Goal: Task Accomplishment & Management: Complete application form

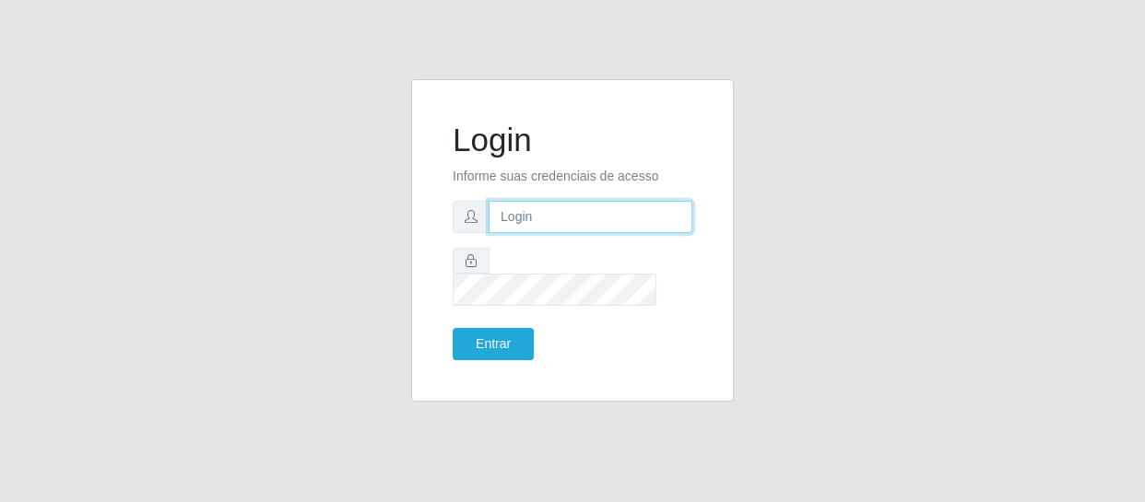
click at [508, 228] on input "text" at bounding box center [591, 217] width 204 height 32
type input "chris.brito6@gmail.com"
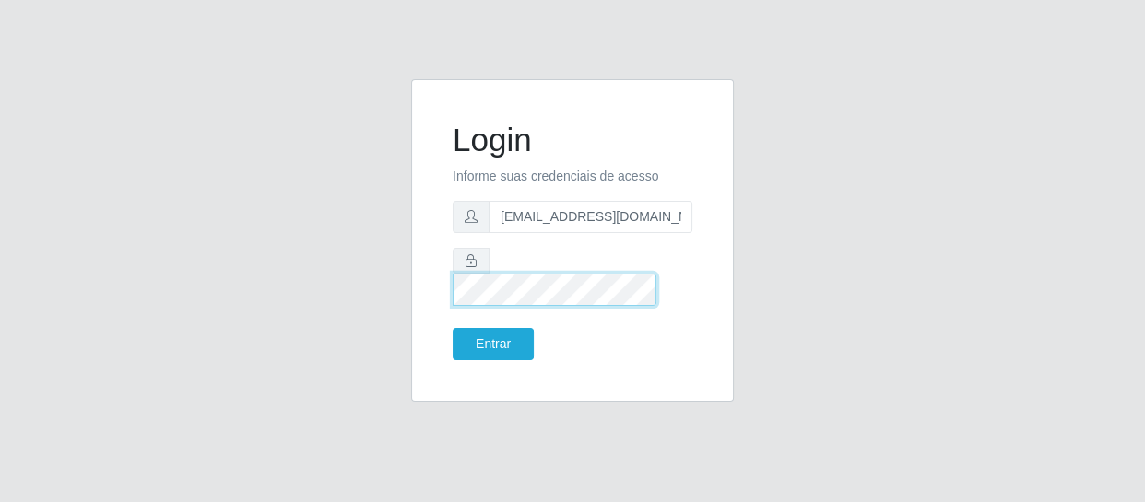
click at [453, 328] on button "Entrar" at bounding box center [493, 344] width 81 height 32
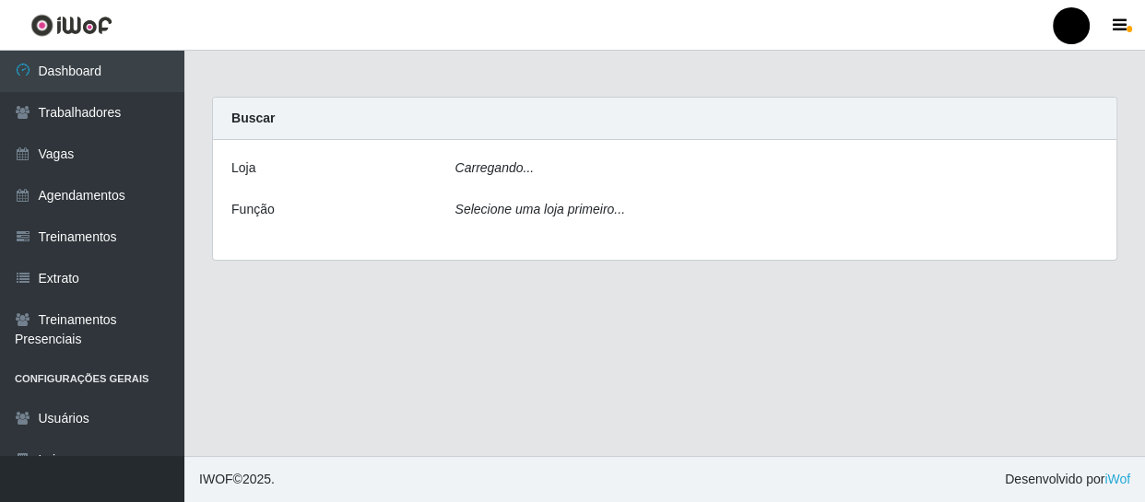
click at [497, 325] on main "Carregando... Buscar Loja Carregando... Função Selecione uma loja primeiro..." at bounding box center [664, 254] width 961 height 406
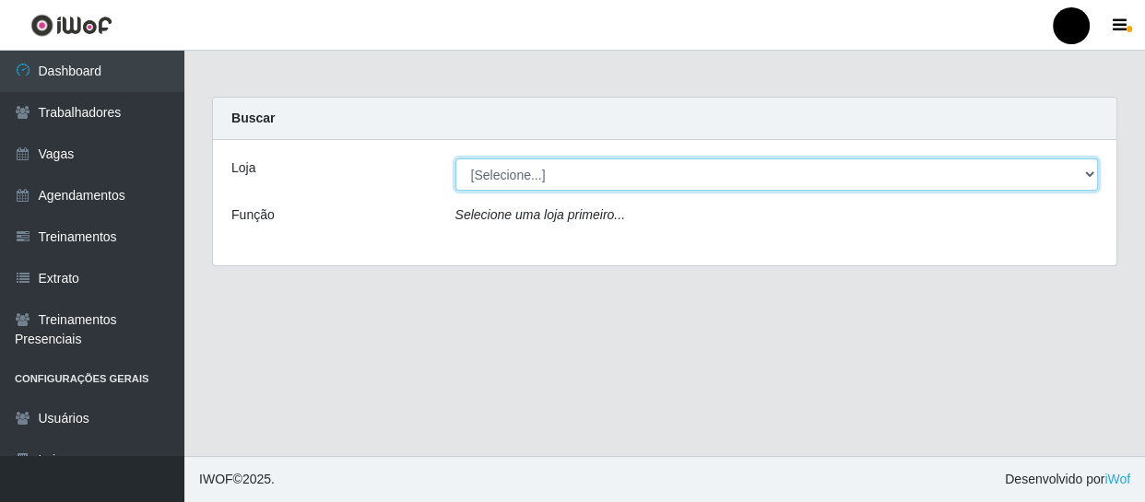
click at [1090, 171] on select "[Selecione...] SuperFácil Atacado - Emaús SuperFácil Atacado - Rodoviária Super…" at bounding box center [776, 175] width 643 height 32
select select "408"
click at [455, 159] on select "[Selecione...] SuperFácil Atacado - Emaús SuperFácil Atacado - Rodoviária Super…" at bounding box center [776, 175] width 643 height 32
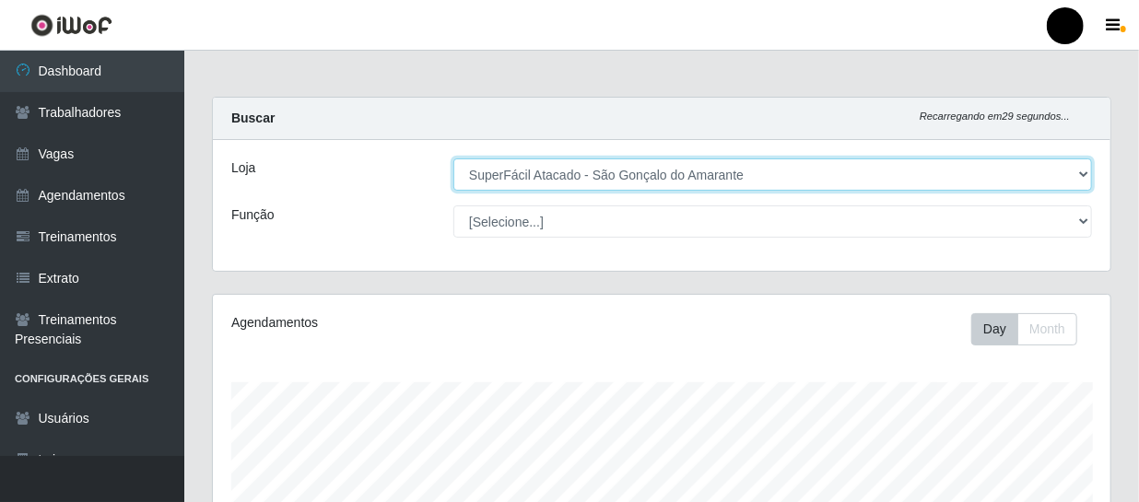
scroll to position [383, 898]
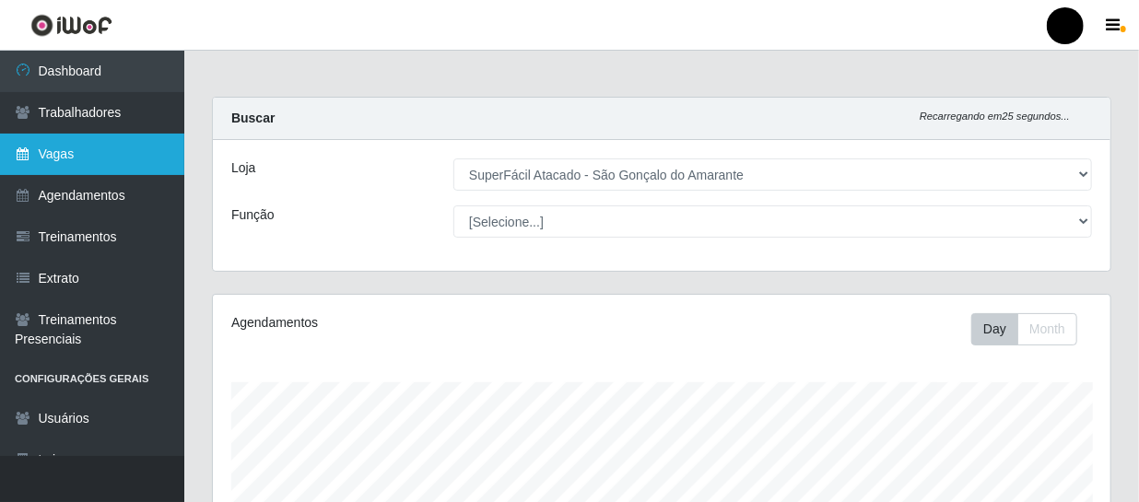
click at [66, 157] on link "Vagas" at bounding box center [92, 154] width 184 height 41
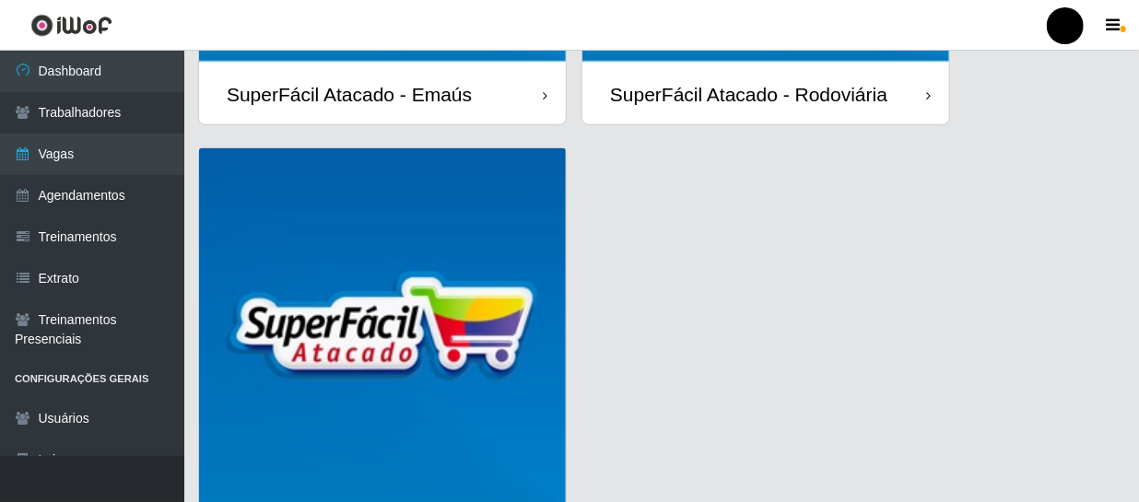
scroll to position [584, 0]
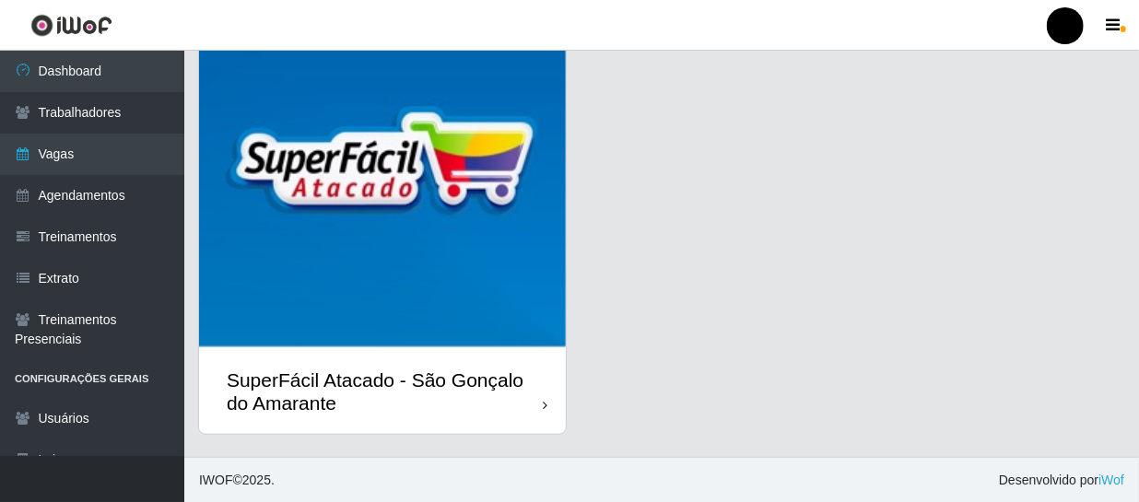
click at [480, 396] on div "SuperFácil Atacado - São Gonçalo do Amarante" at bounding box center [385, 392] width 316 height 46
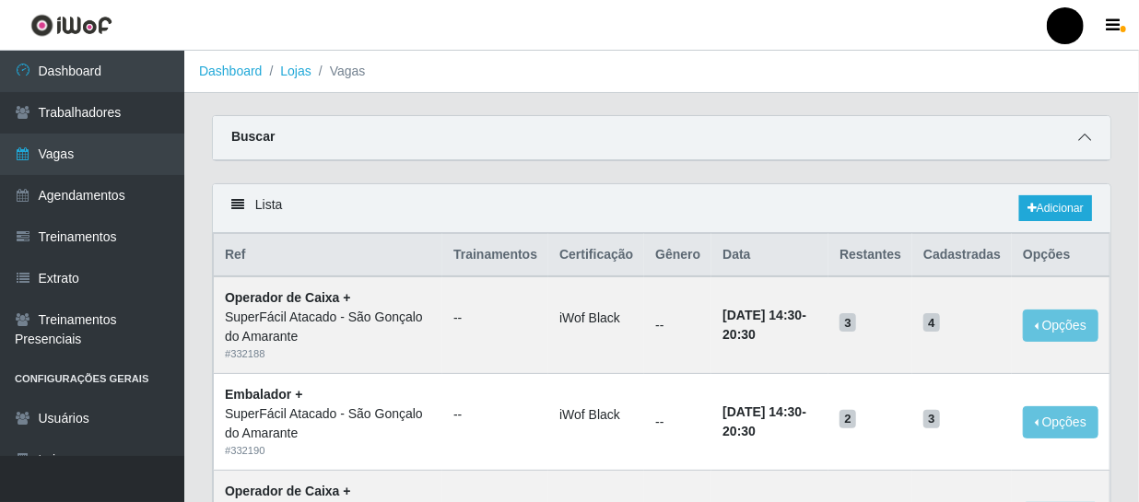
click at [1082, 139] on icon at bounding box center [1085, 137] width 13 height 13
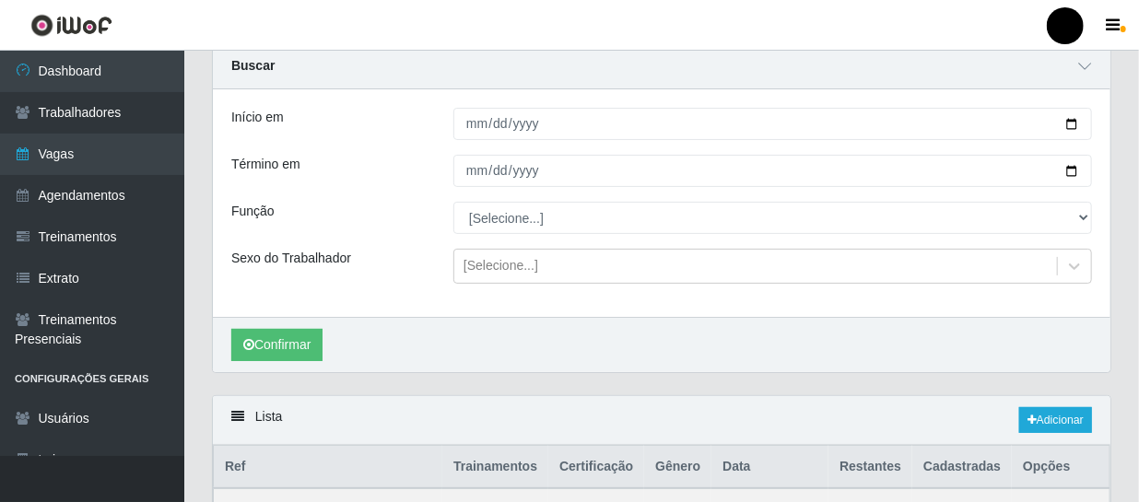
scroll to position [251, 0]
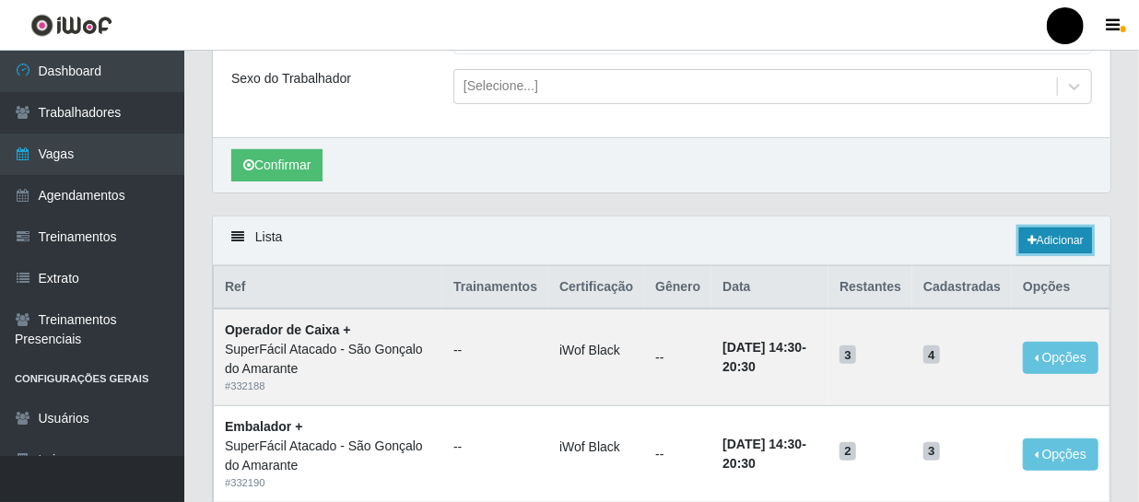
click at [1057, 241] on link "Adicionar" at bounding box center [1056, 241] width 73 height 26
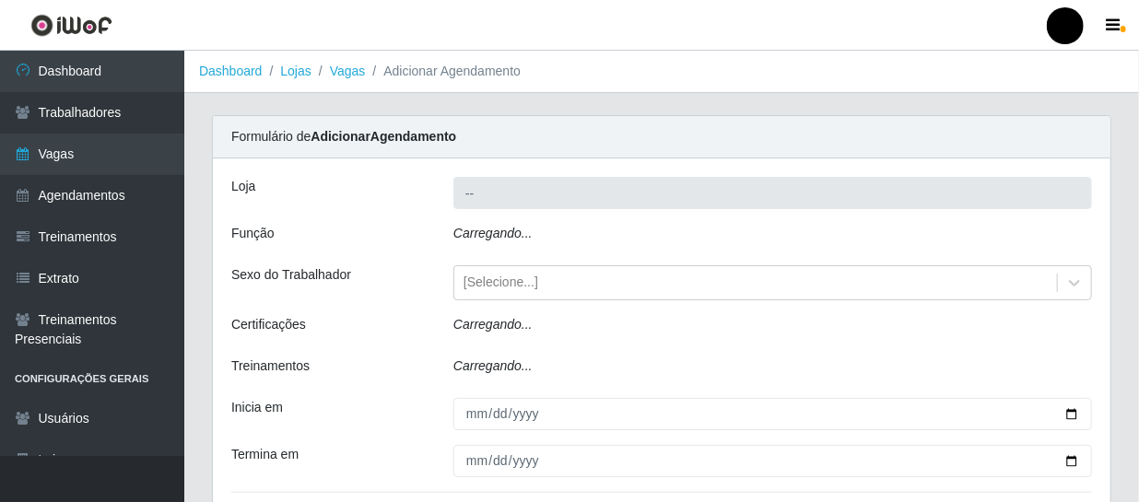
type input "SuperFácil Atacado - São Gonçalo do Amarante"
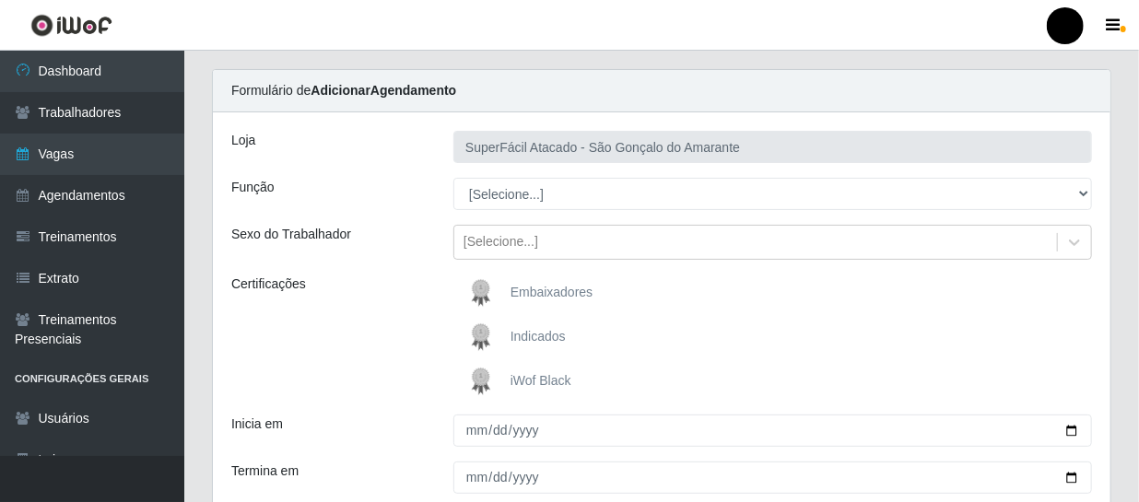
scroll to position [83, 0]
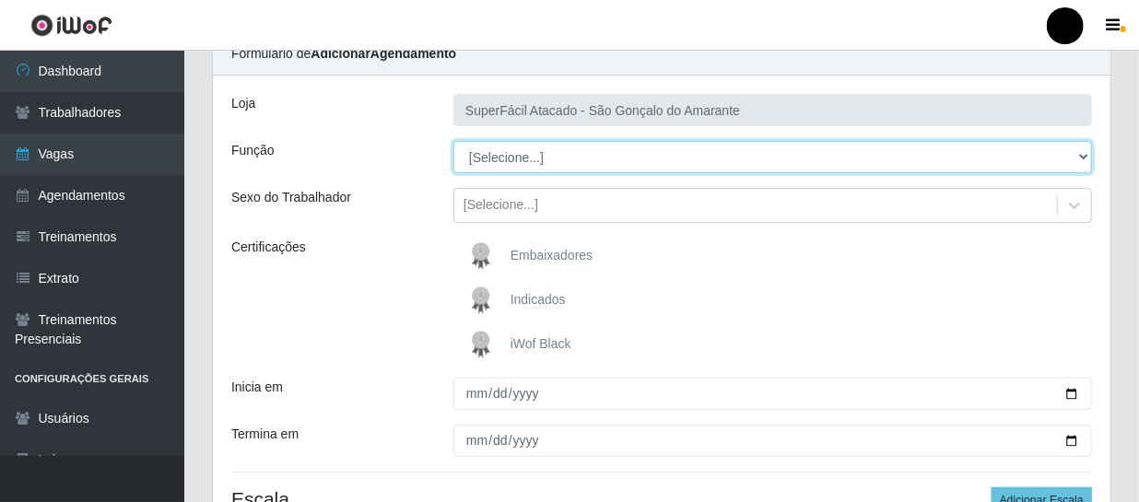
click at [1086, 151] on select "[Selecione...] Auxiliar de Estacionamento Auxiliar de Estacionamento + Auxiliar…" at bounding box center [773, 157] width 639 height 32
select select "24"
click at [454, 141] on select "[Selecione...] Auxiliar de Estacionamento Auxiliar de Estacionamento + Auxiliar…" at bounding box center [773, 157] width 639 height 32
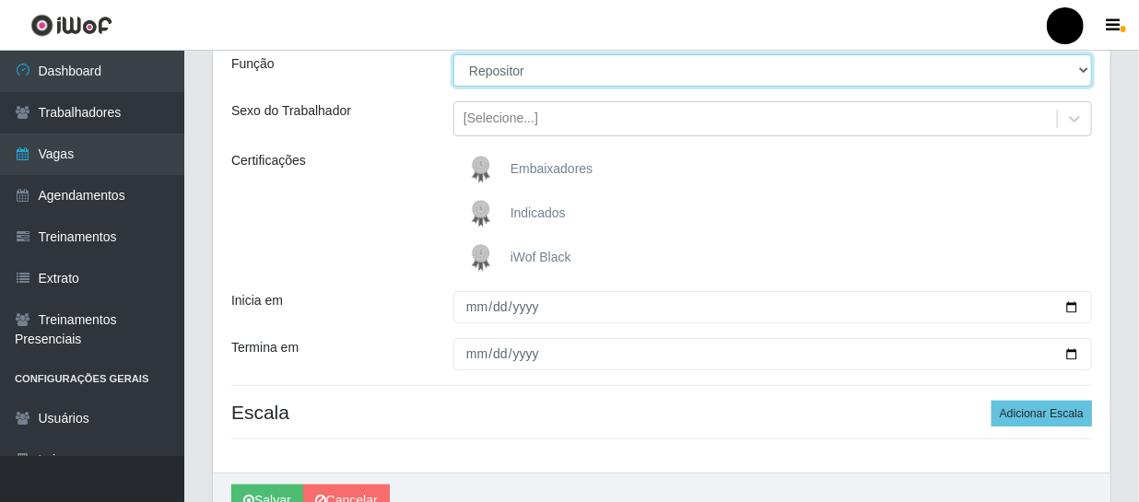
scroll to position [251, 0]
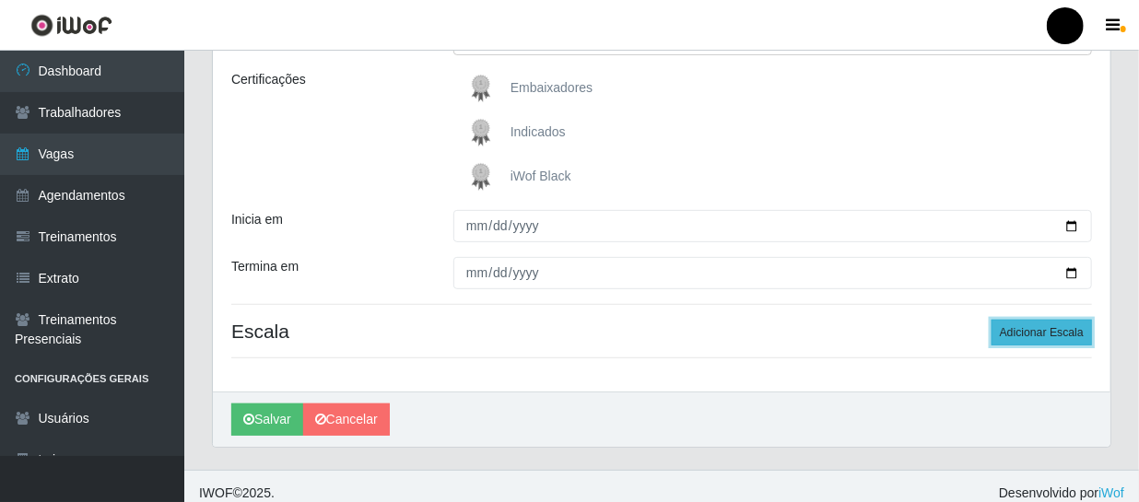
click at [1022, 334] on button "Adicionar Escala" at bounding box center [1042, 333] width 100 height 26
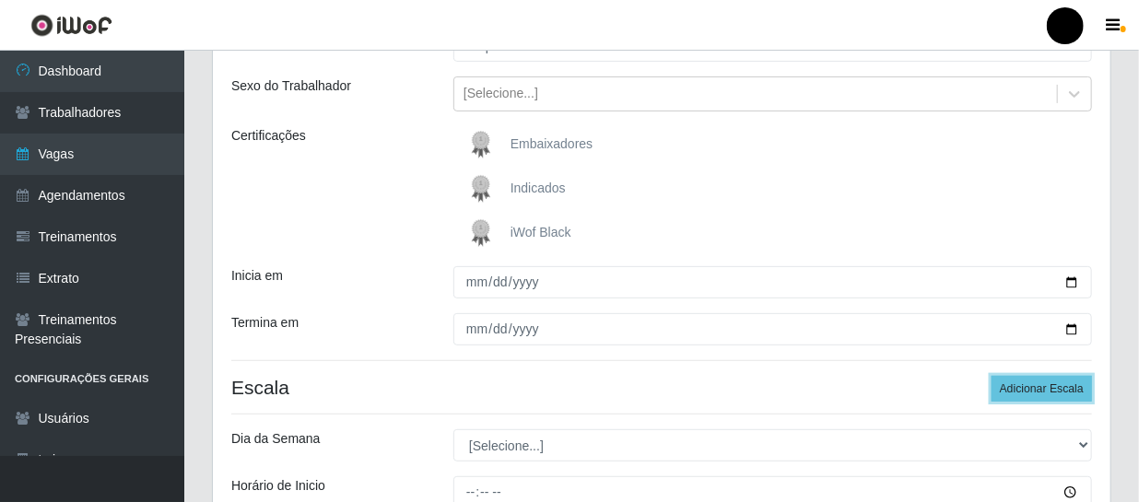
scroll to position [0, 0]
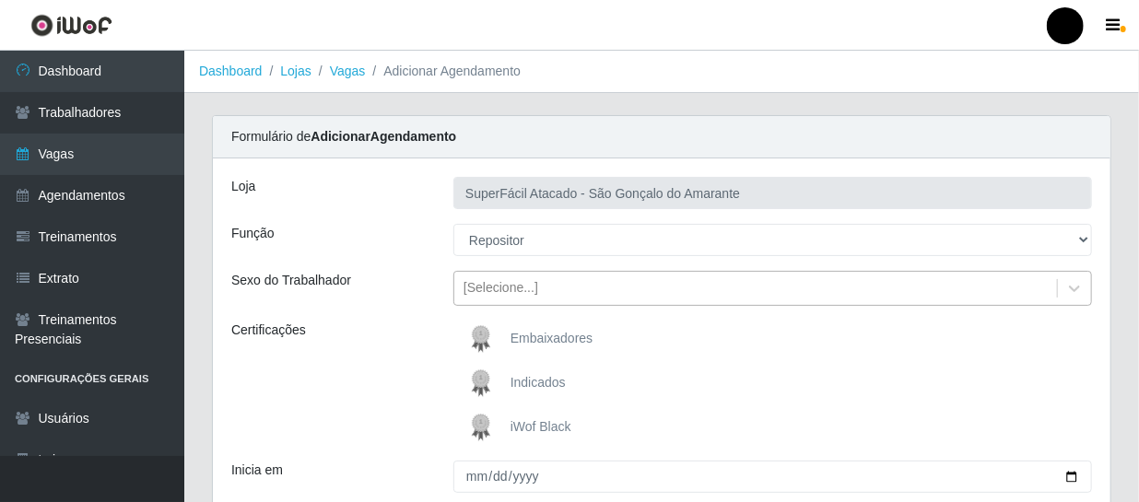
click at [811, 298] on div "[Selecione...]" at bounding box center [755, 289] width 603 height 30
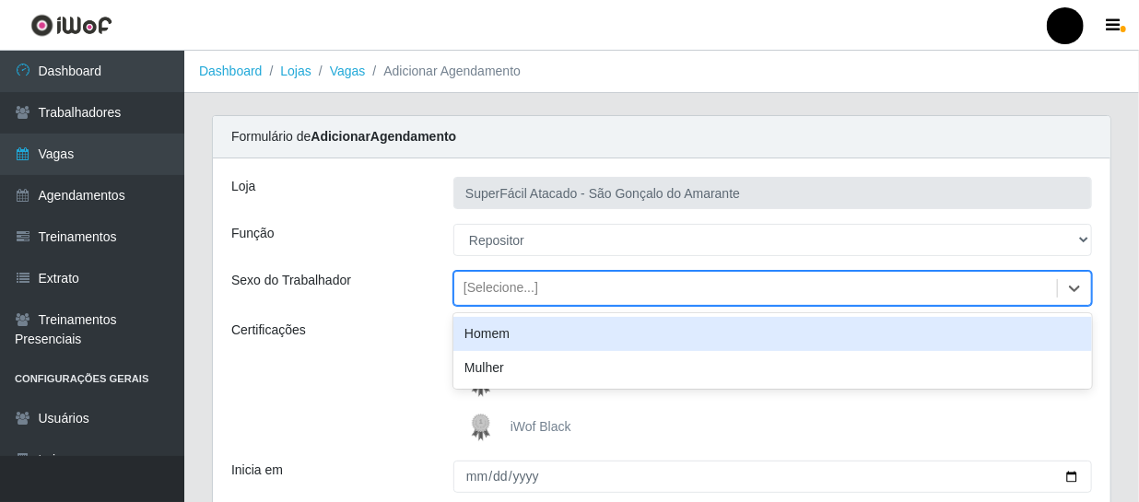
click at [735, 337] on div "Homem" at bounding box center [773, 334] width 639 height 34
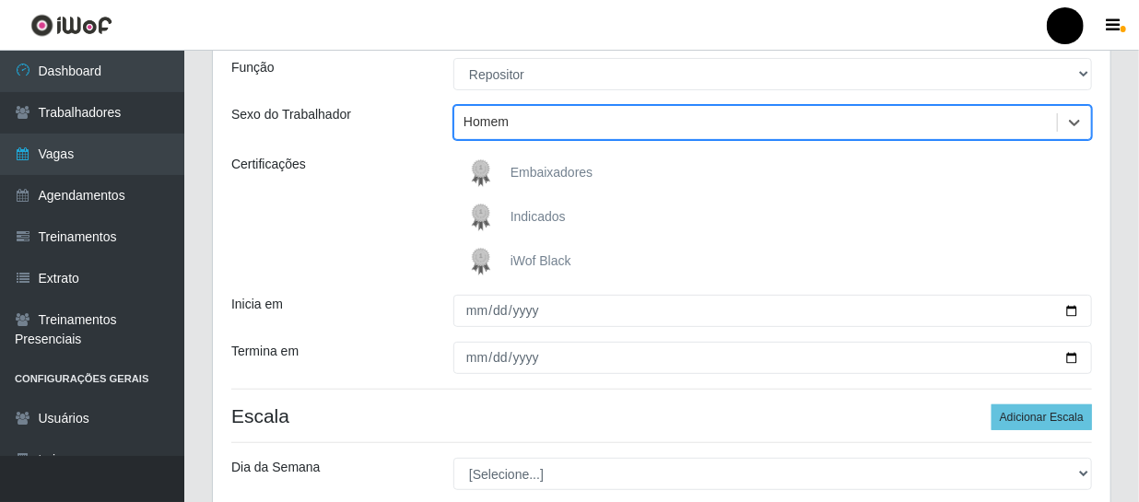
scroll to position [167, 0]
click at [655, 258] on div "iWof Black" at bounding box center [773, 260] width 639 height 37
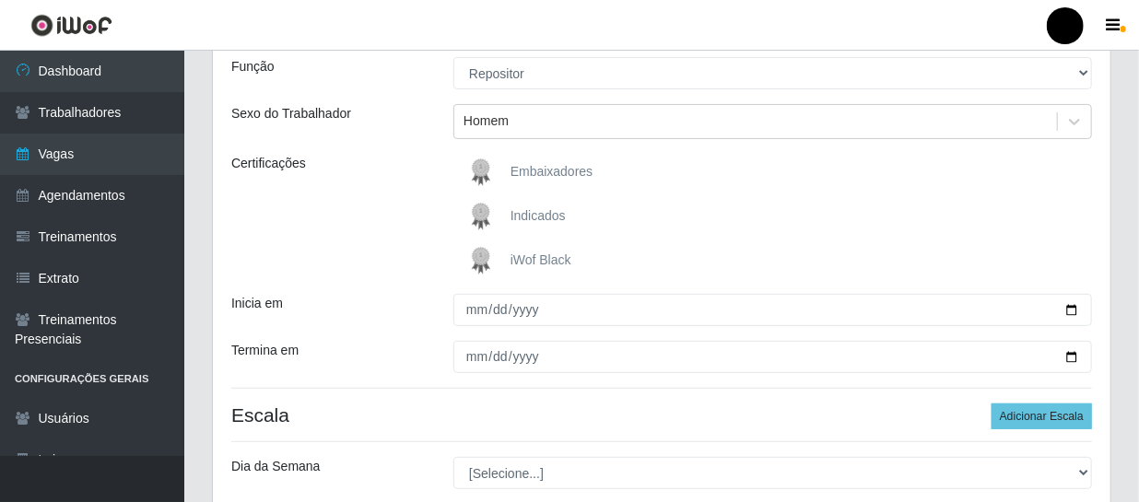
click at [479, 261] on img at bounding box center [485, 260] width 44 height 37
click at [0, 0] on input "iWof Black" at bounding box center [0, 0] width 0 height 0
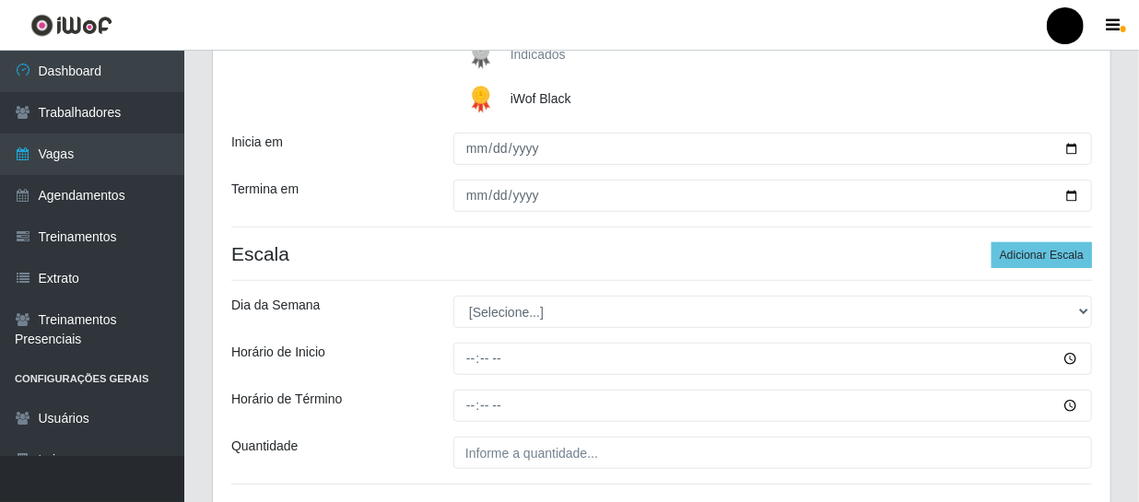
scroll to position [335, 0]
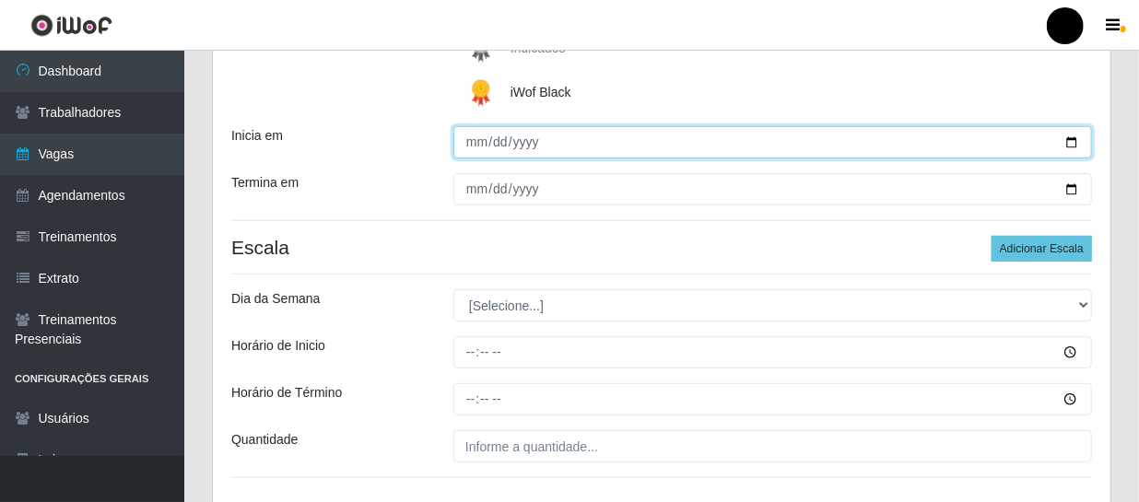
click at [1059, 147] on input "Inicia em" at bounding box center [773, 142] width 639 height 32
click at [1069, 139] on input "Inicia em" at bounding box center [773, 142] width 639 height 32
type input "2025-09-01"
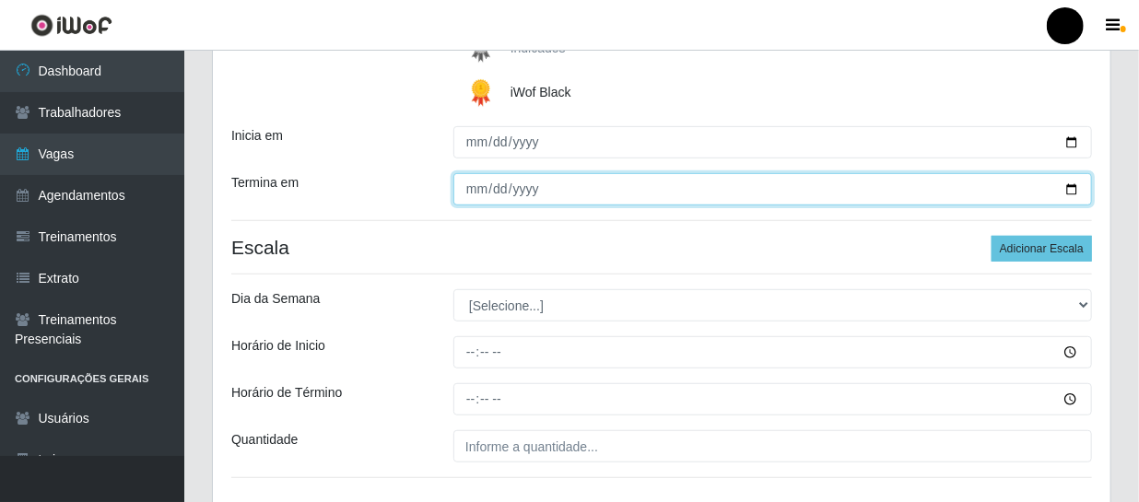
click at [1078, 182] on input "Termina em" at bounding box center [773, 189] width 639 height 32
type input "2025-09-01"
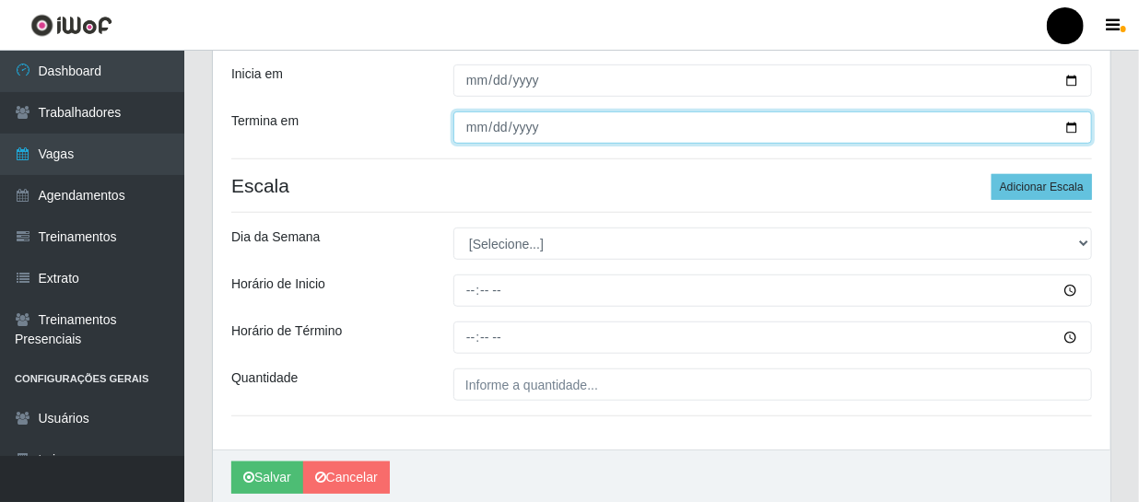
scroll to position [419, 0]
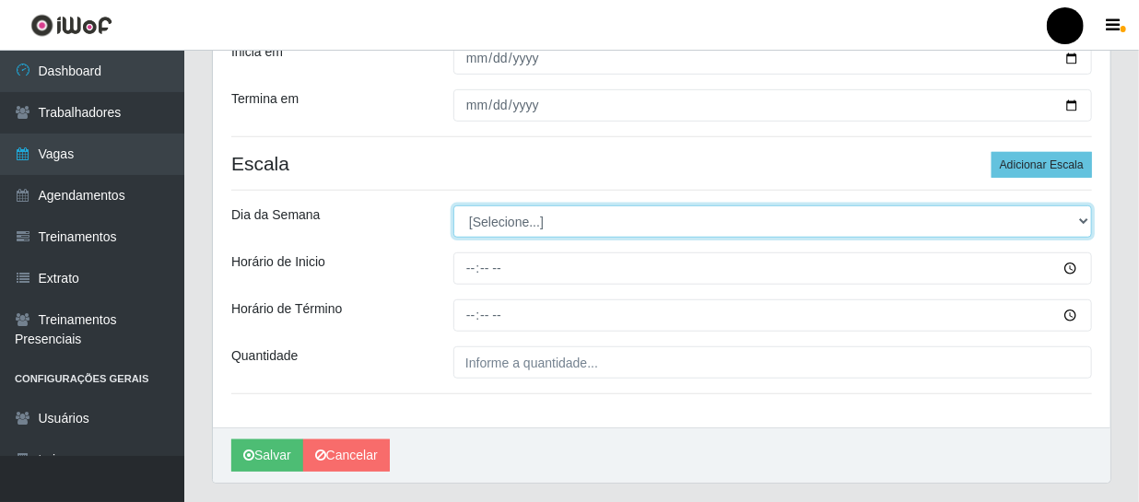
click at [1067, 215] on select "[Selecione...] Segunda Terça Quarta Quinta Sexta Sábado Domingo" at bounding box center [773, 222] width 639 height 32
select select "1"
click at [454, 206] on select "[Selecione...] Segunda Terça Quarta Quinta Sexta Sábado Domingo" at bounding box center [773, 222] width 639 height 32
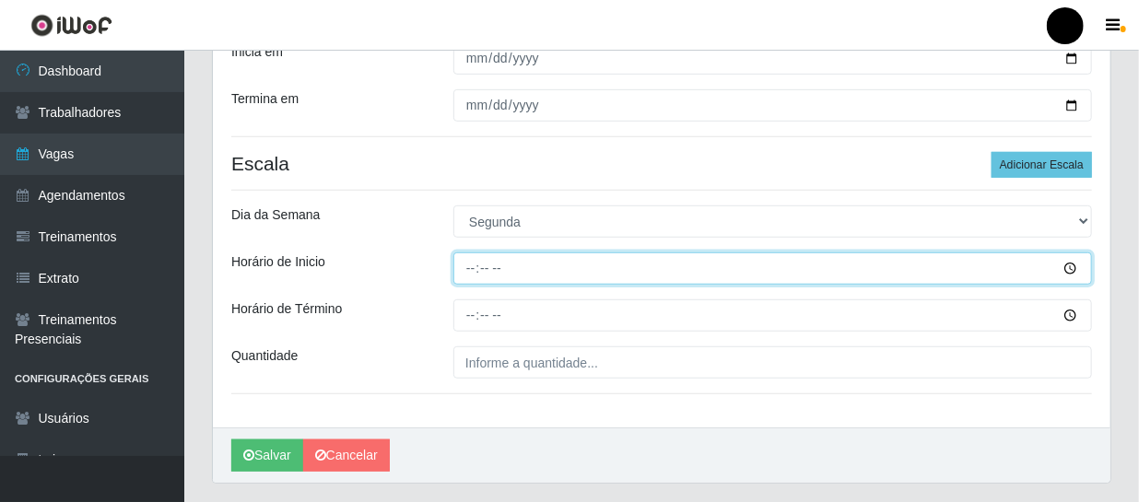
click at [596, 265] on input "Horário de Inicio" at bounding box center [773, 269] width 639 height 32
click at [1068, 266] on input "Horário de Inicio" at bounding box center [773, 269] width 639 height 32
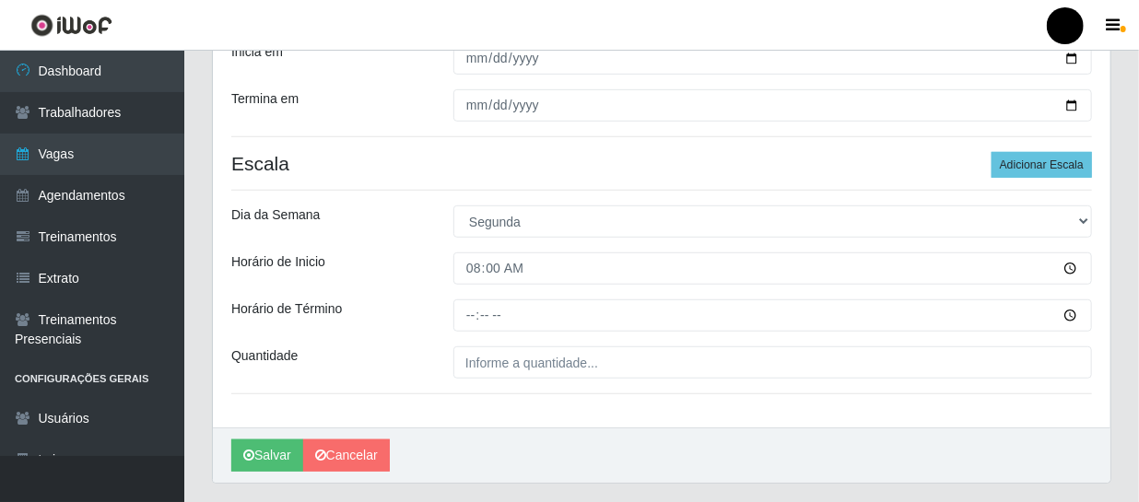
type input "08:00"
click at [792, 193] on div "Loja SuperFácil Atacado - São Gonçalo do Amarante Função [Selecione...] Auxilia…" at bounding box center [662, 84] width 898 height 688
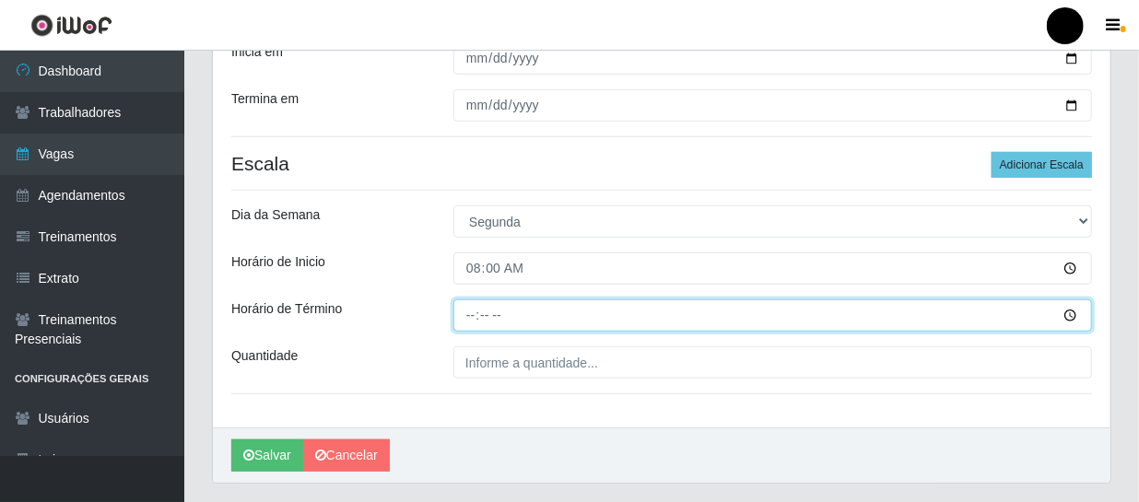
click at [1071, 313] on input "Horário de Término" at bounding box center [773, 316] width 639 height 32
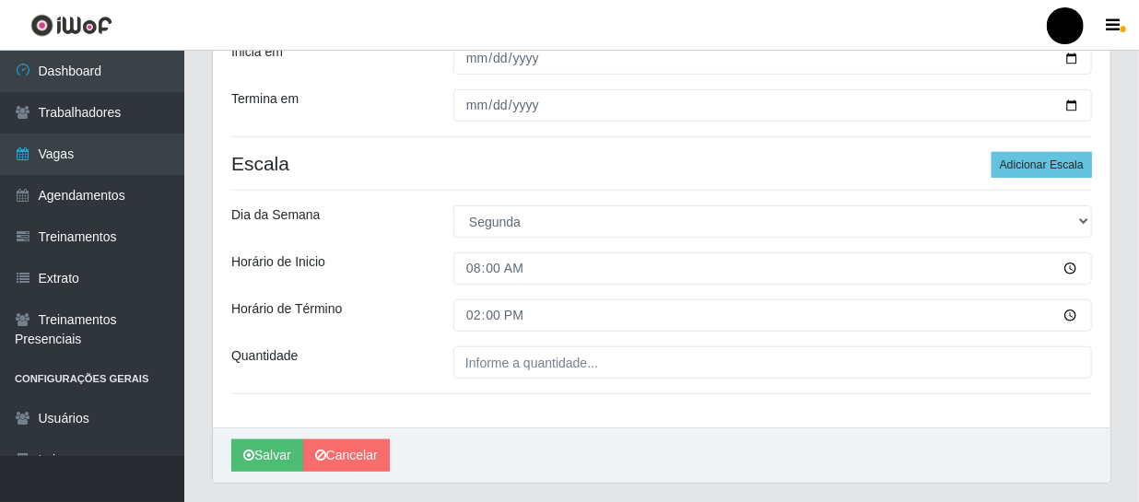
type input "14:00"
click at [834, 344] on div "Loja SuperFácil Atacado - São Gonçalo do Amarante Função [Selecione...] Auxilia…" at bounding box center [662, 84] width 898 height 688
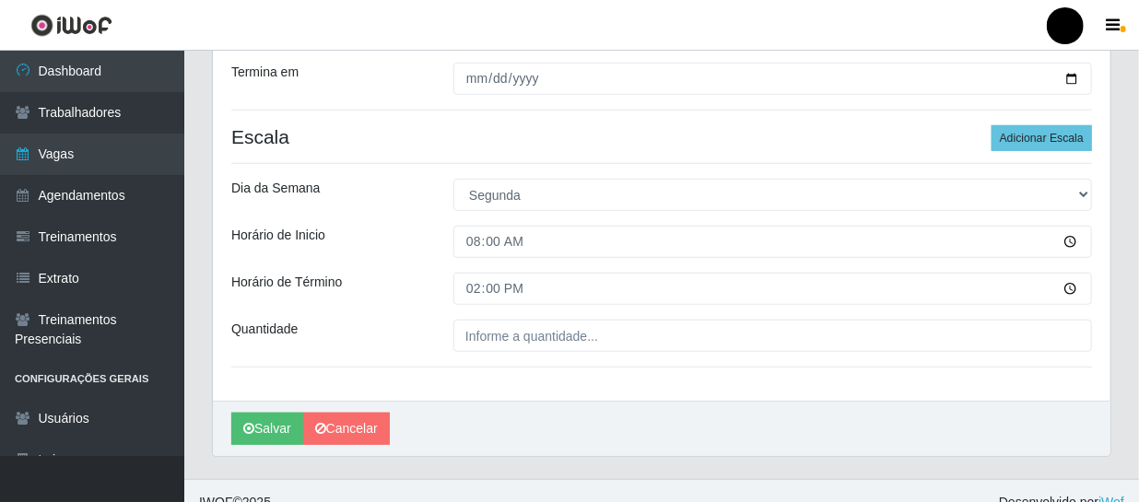
scroll to position [467, 0]
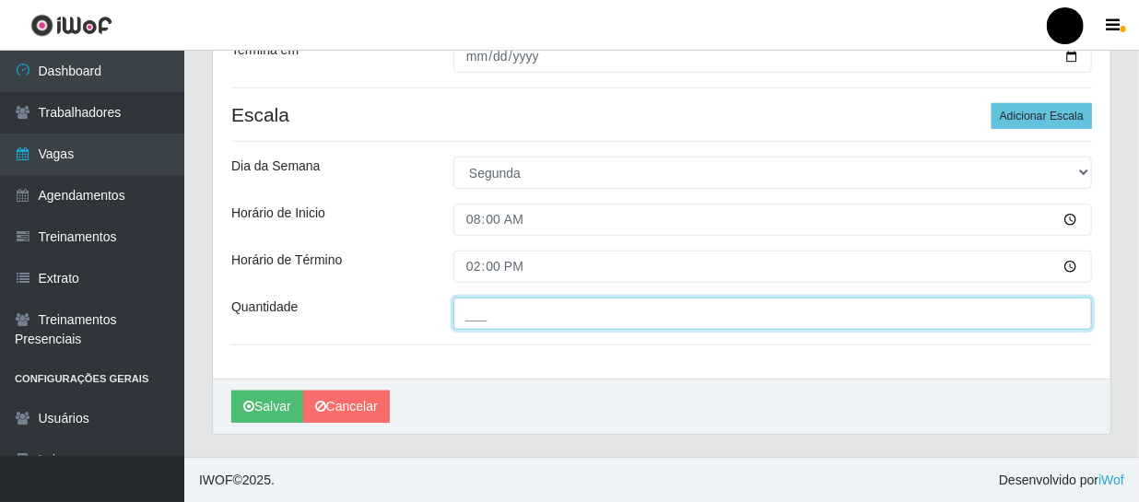
click at [949, 313] on input "___" at bounding box center [773, 314] width 639 height 32
type input "01_"
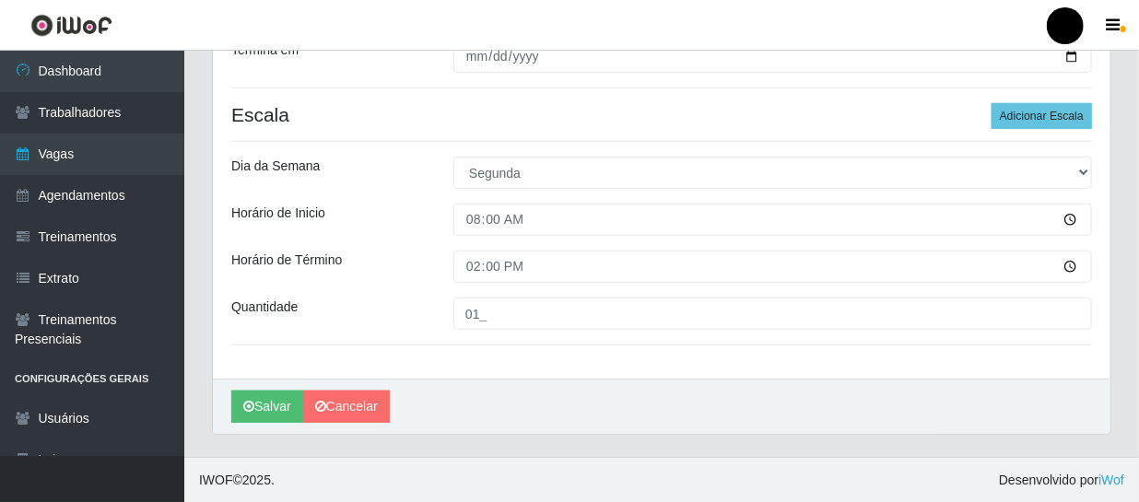
click at [784, 377] on div "Loja SuperFácil Atacado - São Gonçalo do Amarante Função [Selecione...] Auxilia…" at bounding box center [662, 35] width 898 height 688
click at [277, 405] on button "Salvar" at bounding box center [267, 407] width 72 height 32
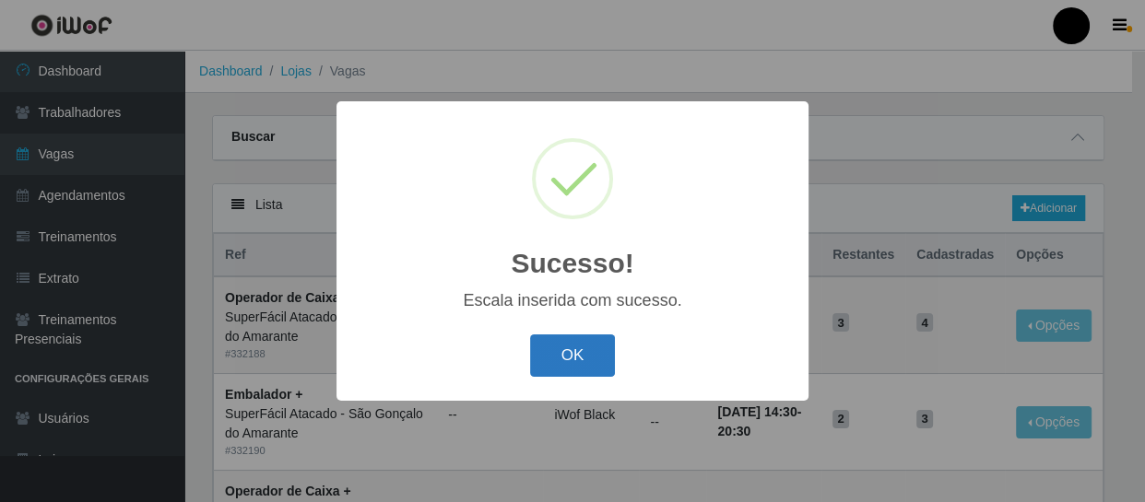
click at [570, 351] on button "OK" at bounding box center [573, 356] width 86 height 43
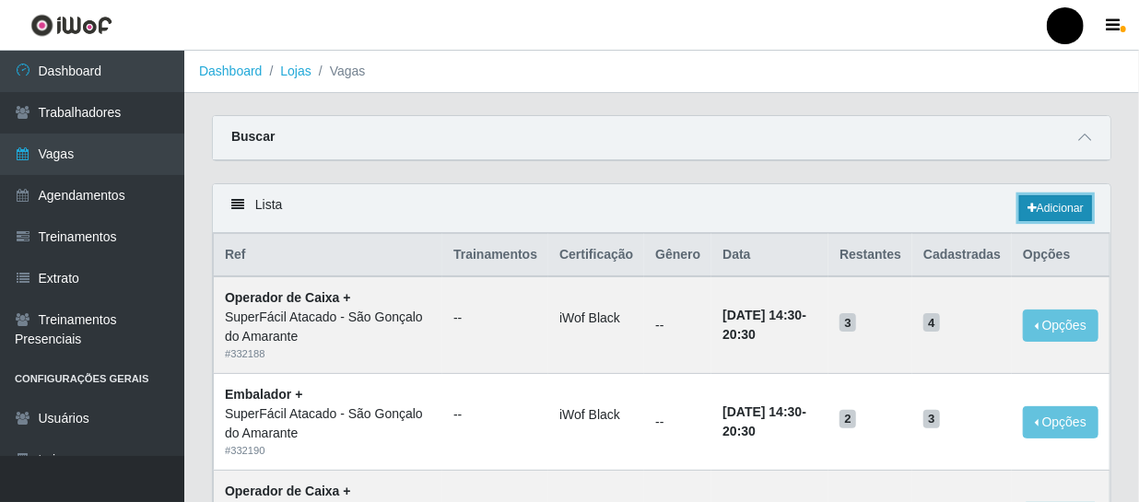
click at [1045, 207] on link "Adicionar" at bounding box center [1056, 208] width 73 height 26
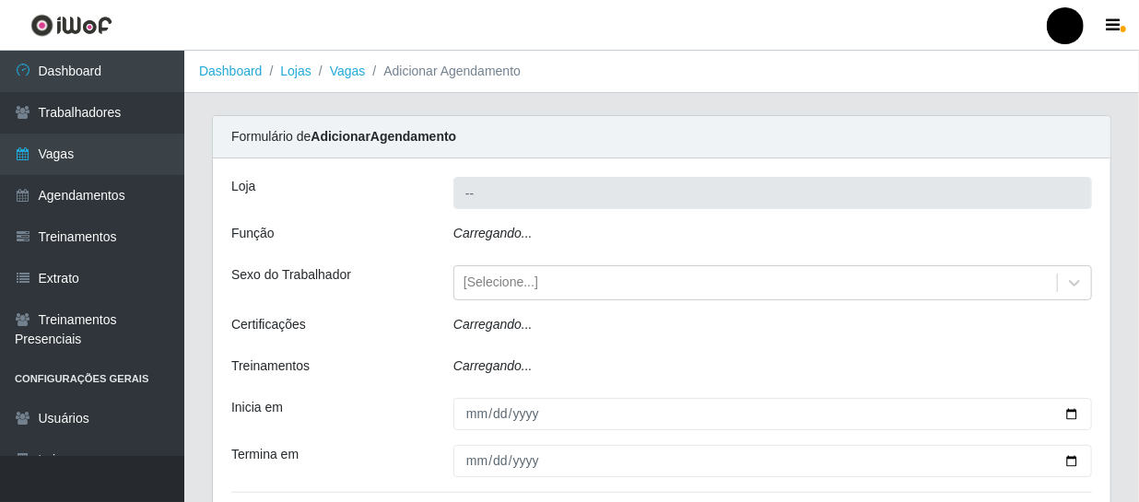
type input "SuperFácil Atacado - São Gonçalo do Amarante"
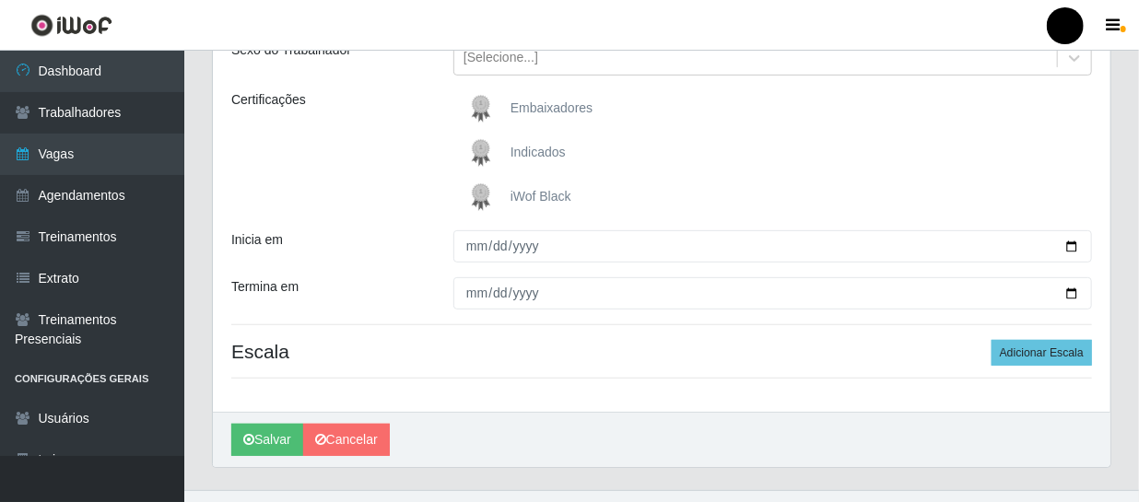
scroll to position [251, 0]
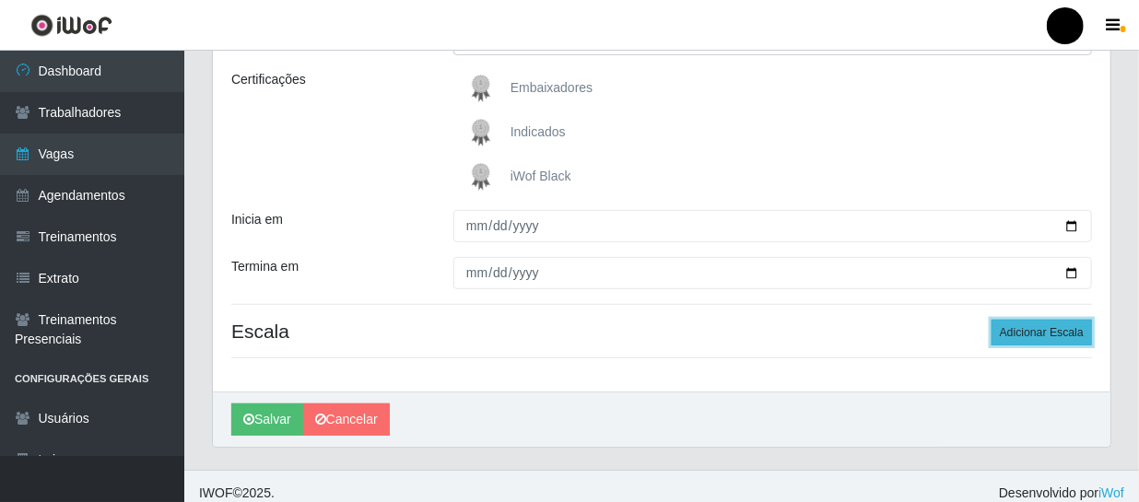
click at [1027, 332] on button "Adicionar Escala" at bounding box center [1042, 333] width 100 height 26
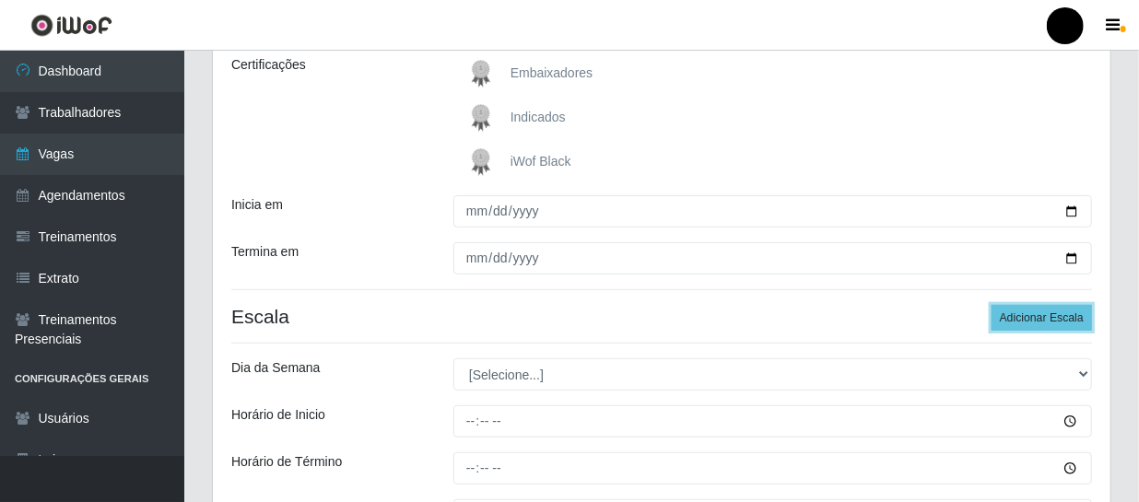
scroll to position [216, 0]
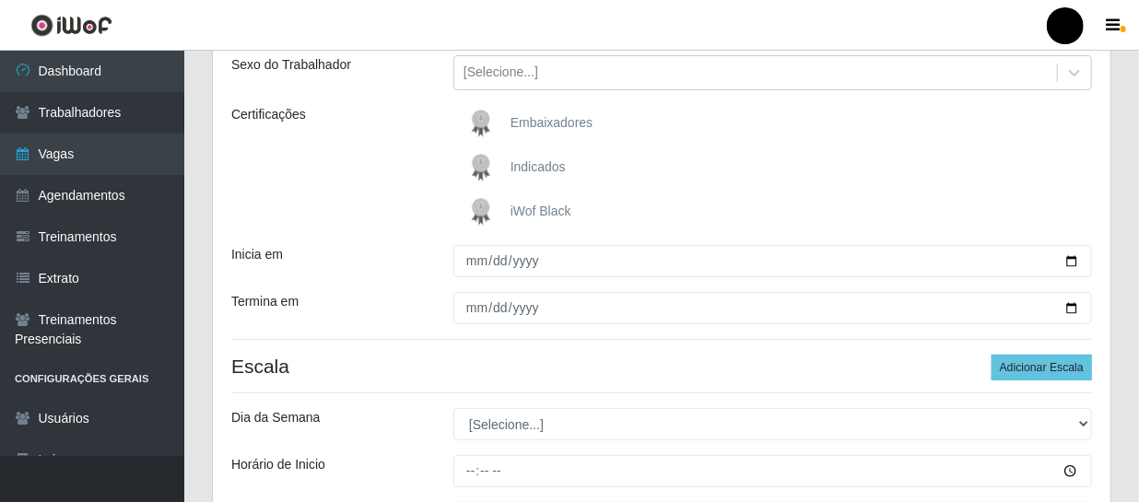
click at [489, 206] on img at bounding box center [485, 212] width 44 height 37
click at [0, 0] on input "iWof Black" at bounding box center [0, 0] width 0 height 0
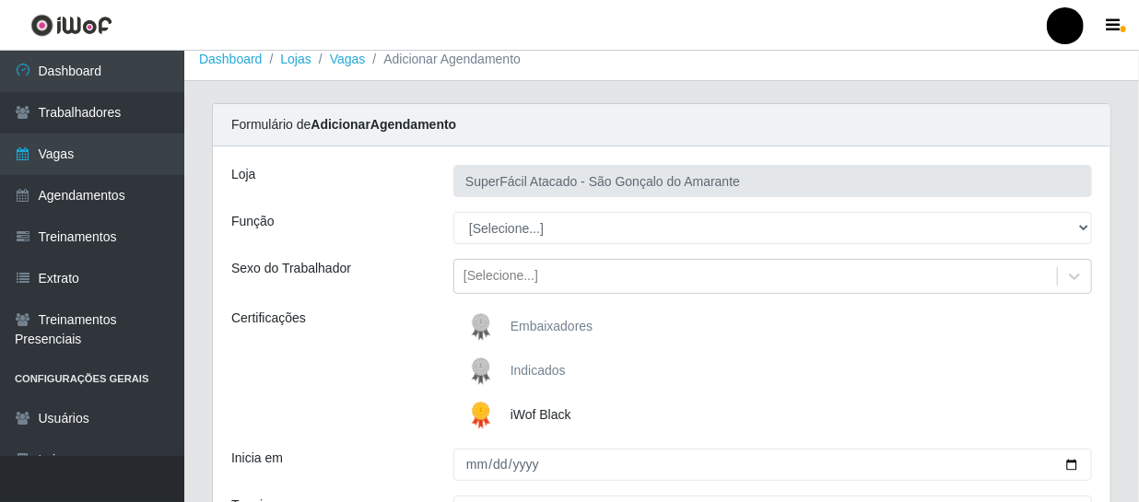
scroll to position [0, 0]
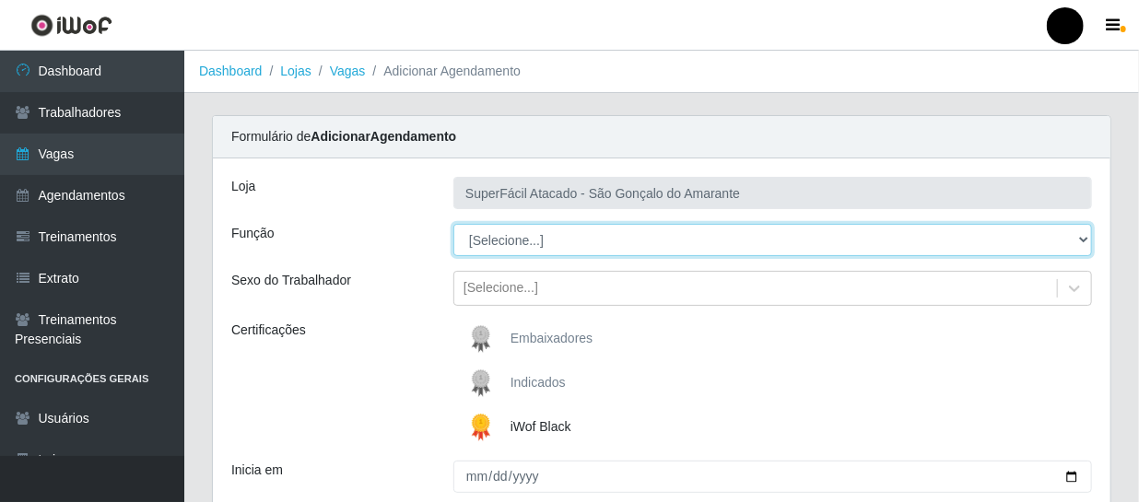
click at [619, 240] on select "[Selecione...] Auxiliar de Estacionamento Auxiliar de Estacionamento + Auxiliar…" at bounding box center [773, 240] width 639 height 32
select select "24"
click at [454, 224] on select "[Selecione...] Auxiliar de Estacionamento Auxiliar de Estacionamento + Auxiliar…" at bounding box center [773, 240] width 639 height 32
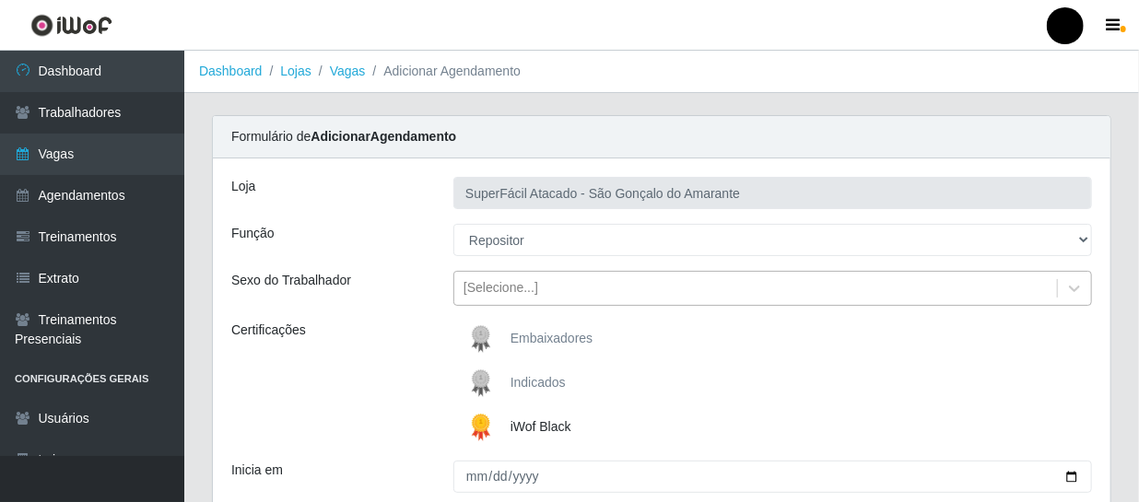
click at [606, 283] on div "[Selecione...]" at bounding box center [755, 289] width 603 height 30
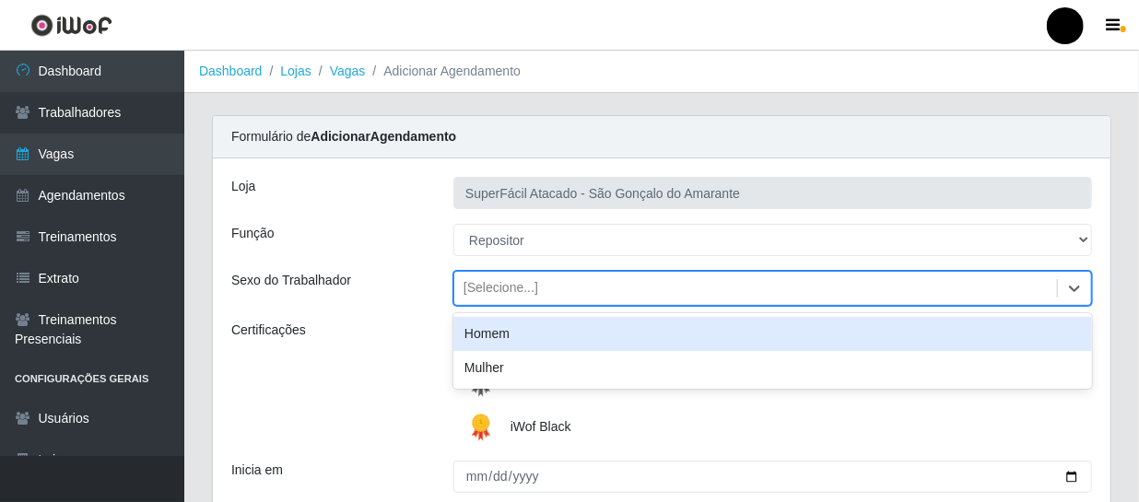
click at [579, 329] on div "Homem" at bounding box center [773, 334] width 639 height 34
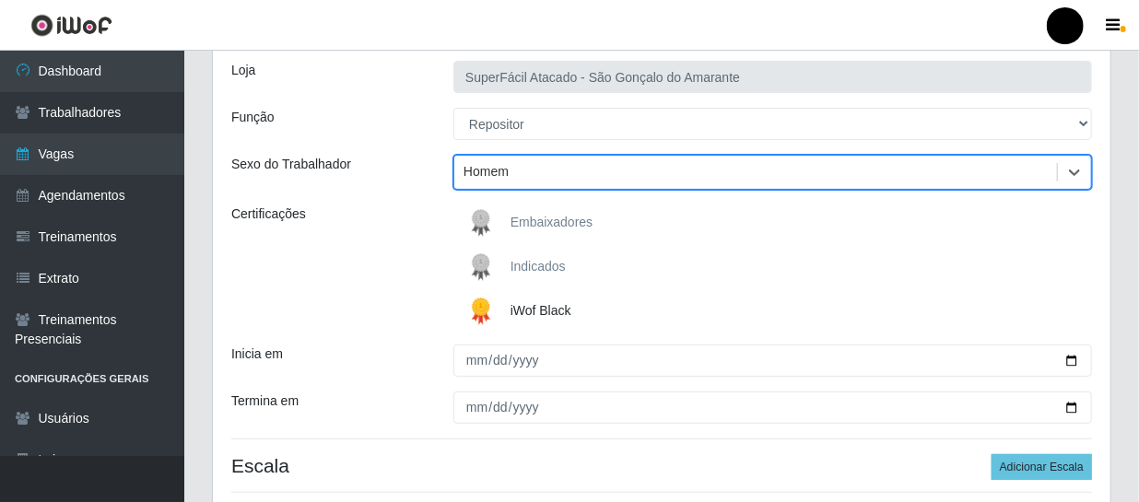
scroll to position [167, 0]
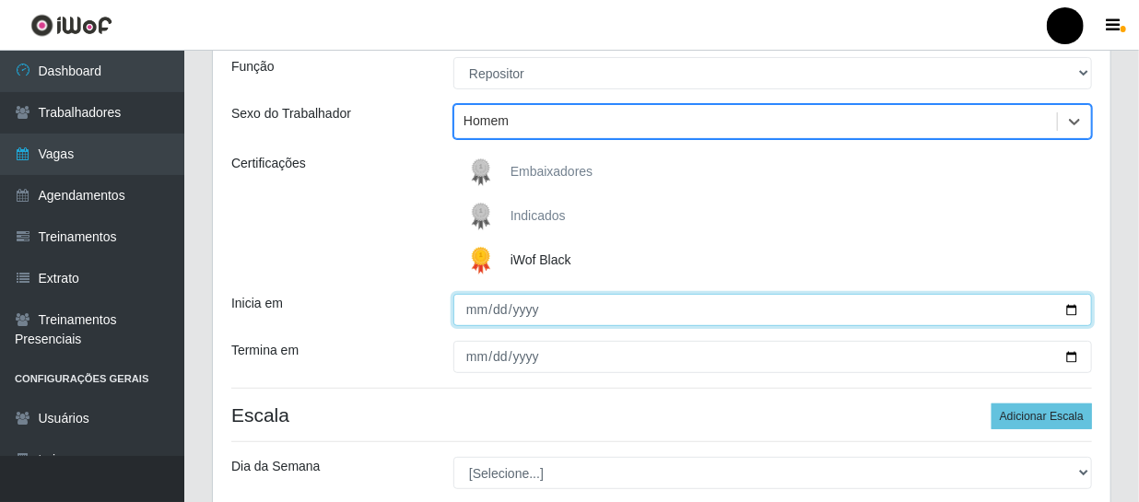
click at [579, 313] on input "Inicia em" at bounding box center [773, 310] width 639 height 32
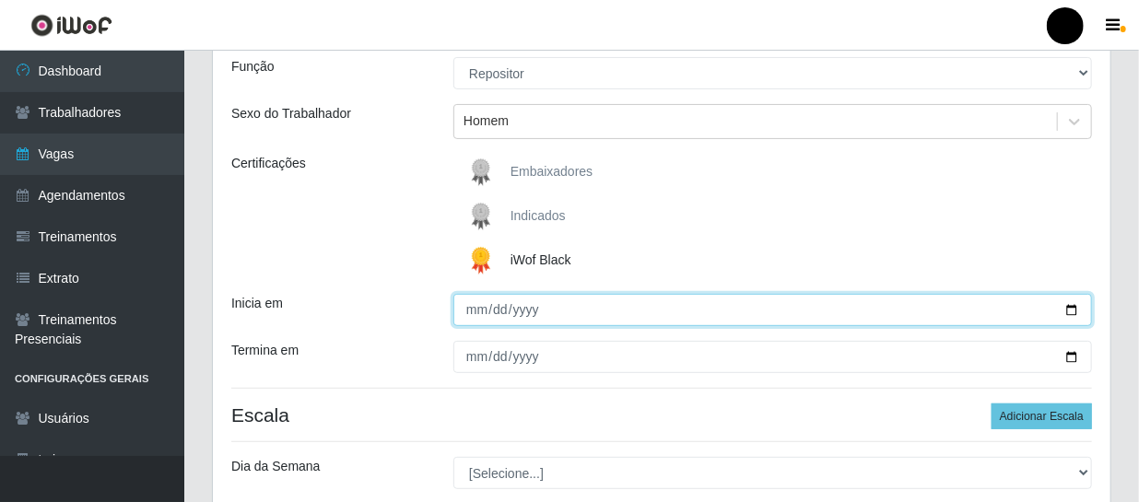
click at [1069, 309] on input "Inicia em" at bounding box center [773, 310] width 639 height 32
type input "2025-09-01"
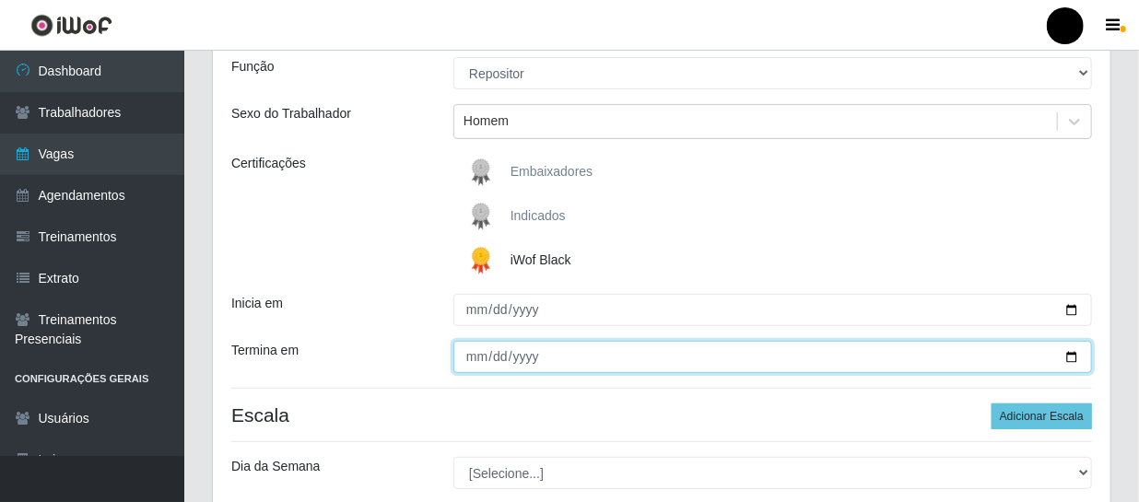
click at [1074, 351] on input "Termina em" at bounding box center [773, 357] width 639 height 32
type input "2025-09-01"
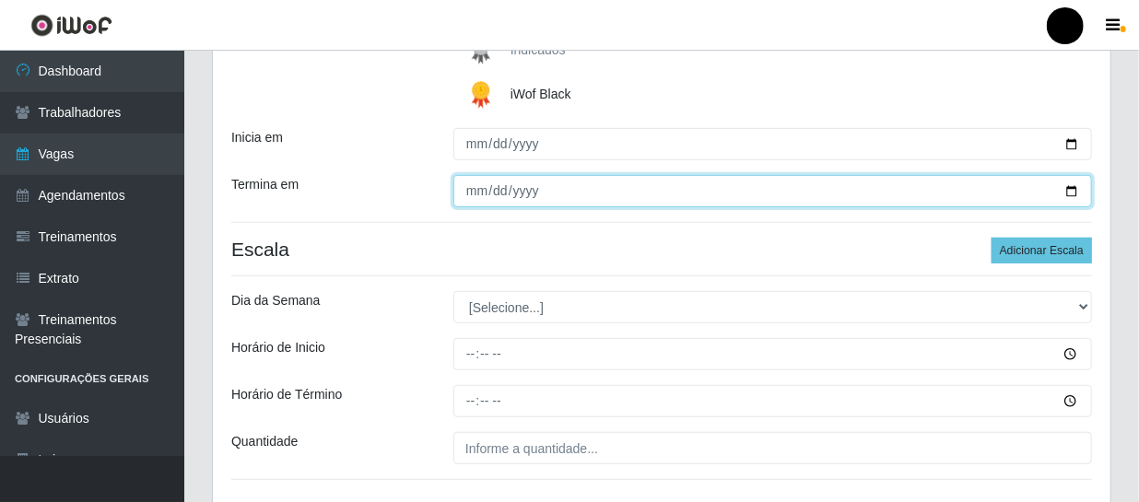
scroll to position [335, 0]
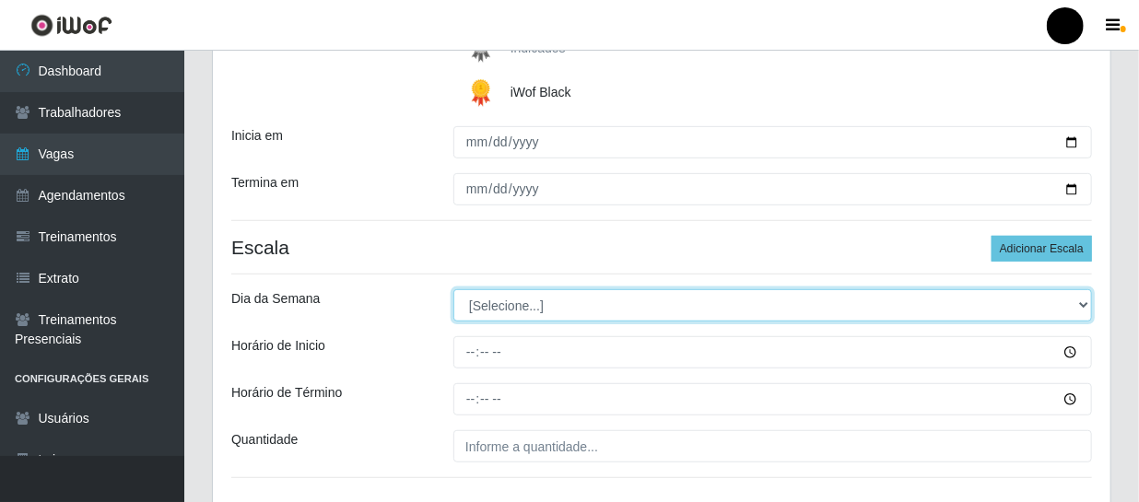
click at [649, 301] on select "[Selecione...] Segunda Terça Quarta Quinta Sexta Sábado Domingo" at bounding box center [773, 305] width 639 height 32
select select "1"
click at [454, 289] on select "[Selecione...] Segunda Terça Quarta Quinta Sexta Sábado Domingo" at bounding box center [773, 305] width 639 height 32
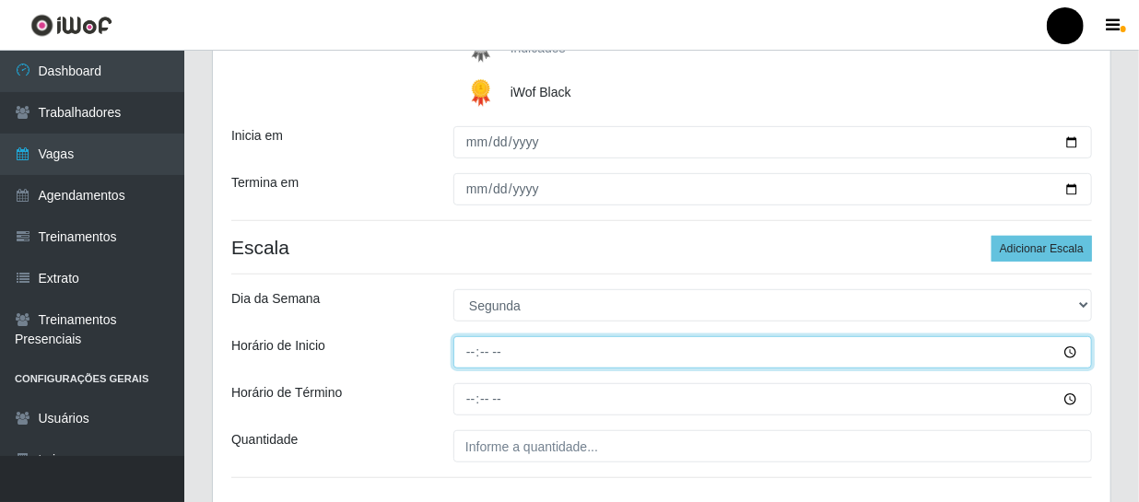
click at [1070, 350] on input "Horário de Inicio" at bounding box center [773, 352] width 639 height 32
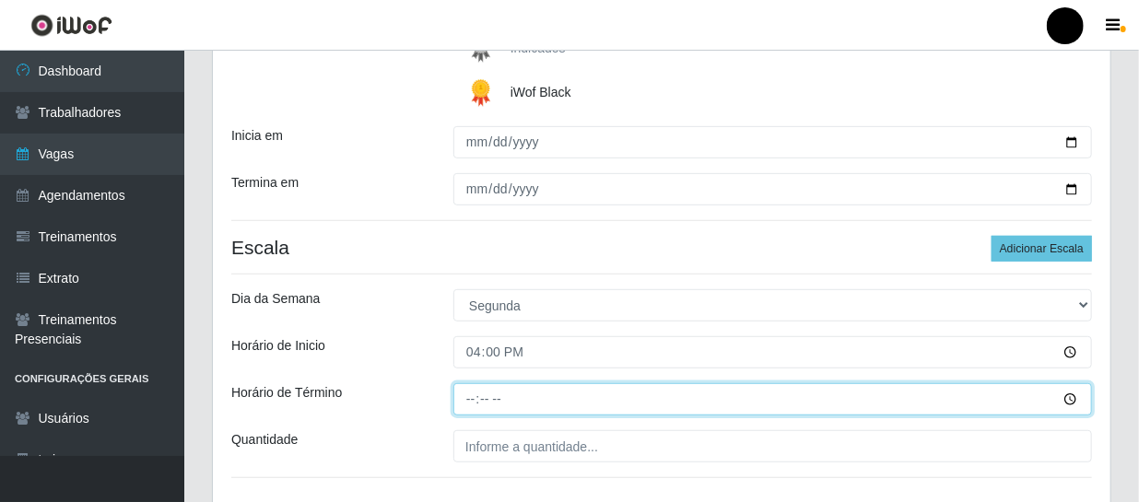
type input "16:00"
click at [820, 389] on input "Horário de Término" at bounding box center [773, 399] width 639 height 32
click at [513, 395] on input "Horário de Término" at bounding box center [773, 399] width 639 height 32
click at [1056, 402] on input "Horário de Término" at bounding box center [773, 399] width 639 height 32
click at [1070, 400] on input "Horário de Término" at bounding box center [773, 399] width 639 height 32
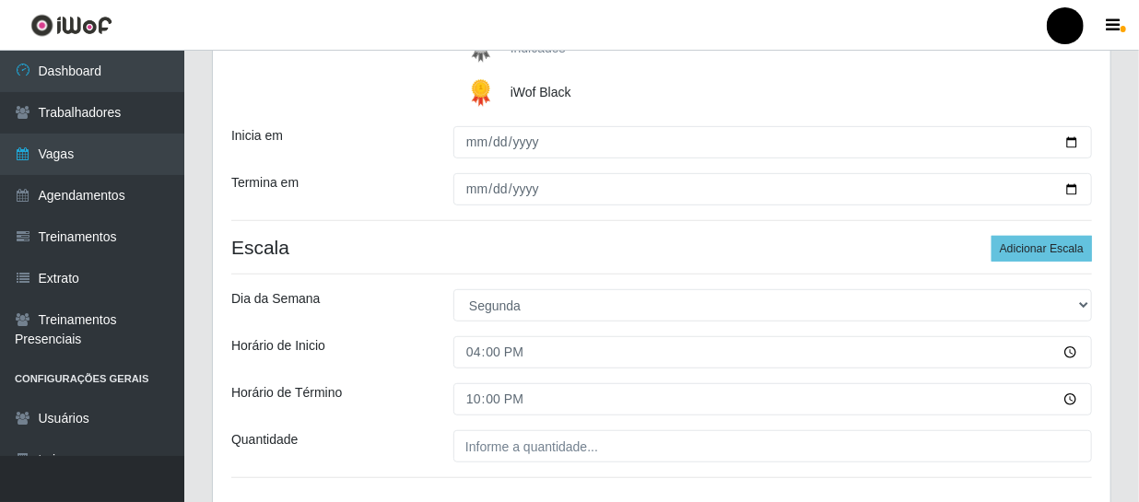
type input "22:00"
click at [845, 372] on div "Loja SuperFácil Atacado - São Gonçalo do Amarante Função [Selecione...] Auxilia…" at bounding box center [662, 168] width 898 height 688
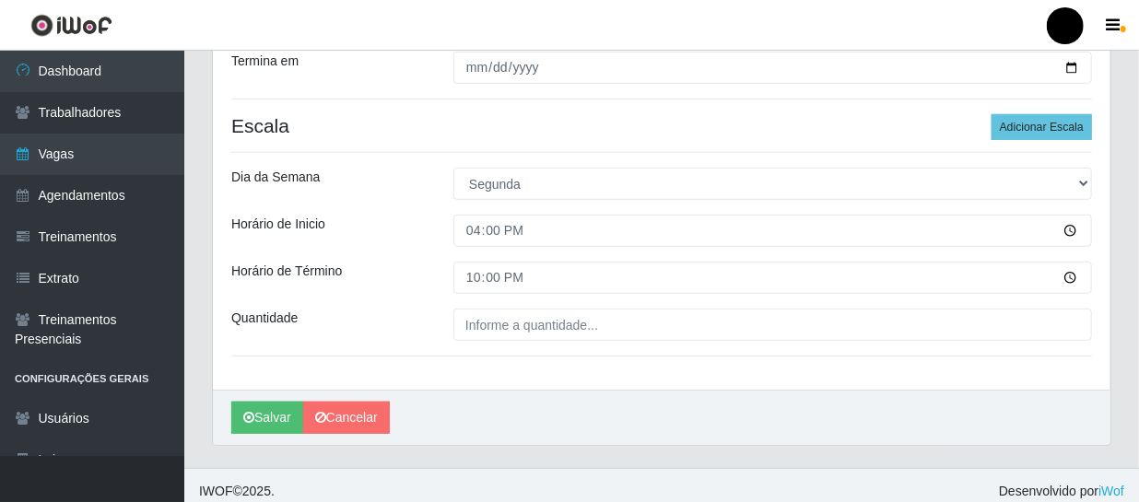
scroll to position [467, 0]
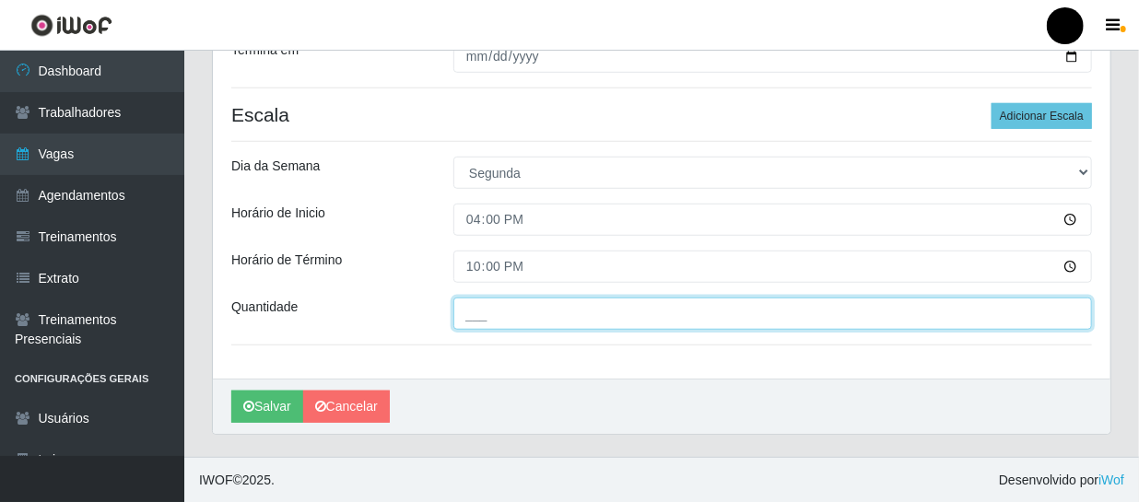
click at [1048, 310] on input "___" at bounding box center [773, 314] width 639 height 32
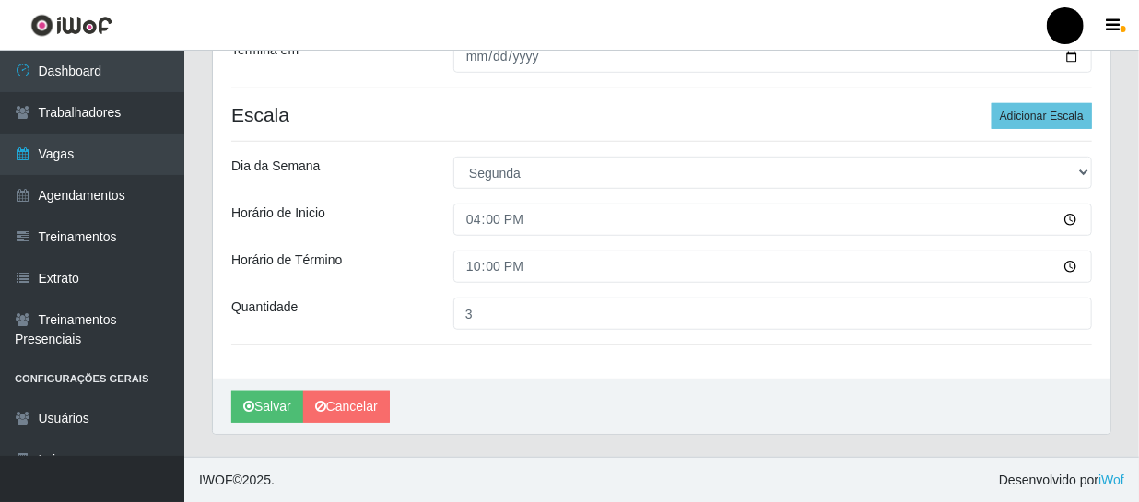
click at [644, 364] on div "Loja SuperFácil Atacado - São Gonçalo do Amarante Função [Selecione...] Auxilia…" at bounding box center [662, 35] width 898 height 688
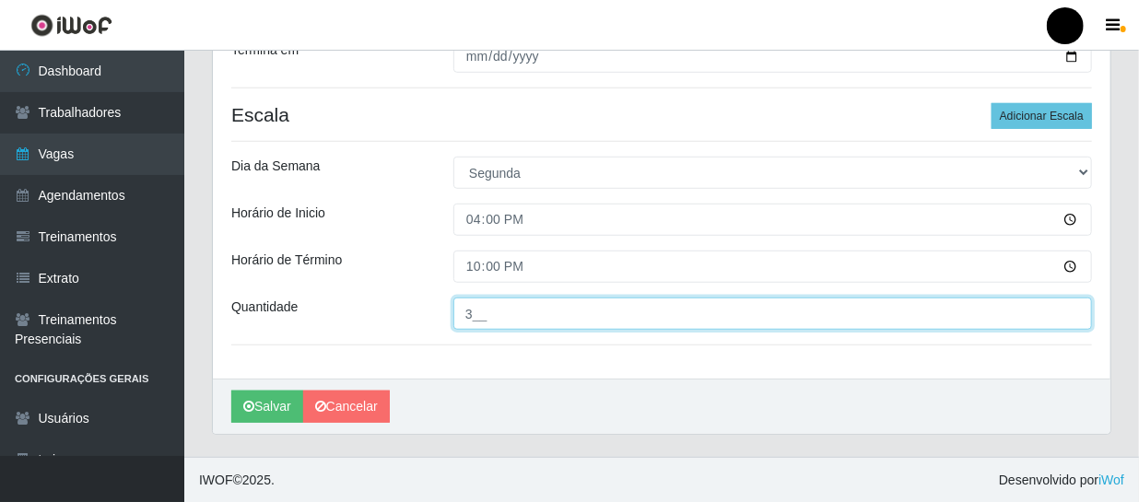
click at [613, 322] on input "3__" at bounding box center [773, 314] width 639 height 32
type input "03_"
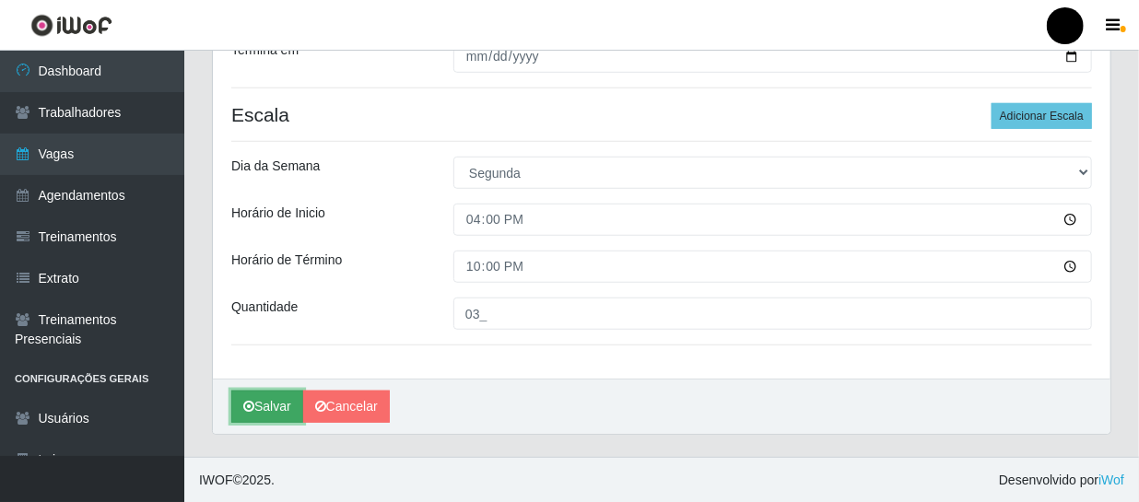
click at [266, 409] on button "Salvar" at bounding box center [267, 407] width 72 height 32
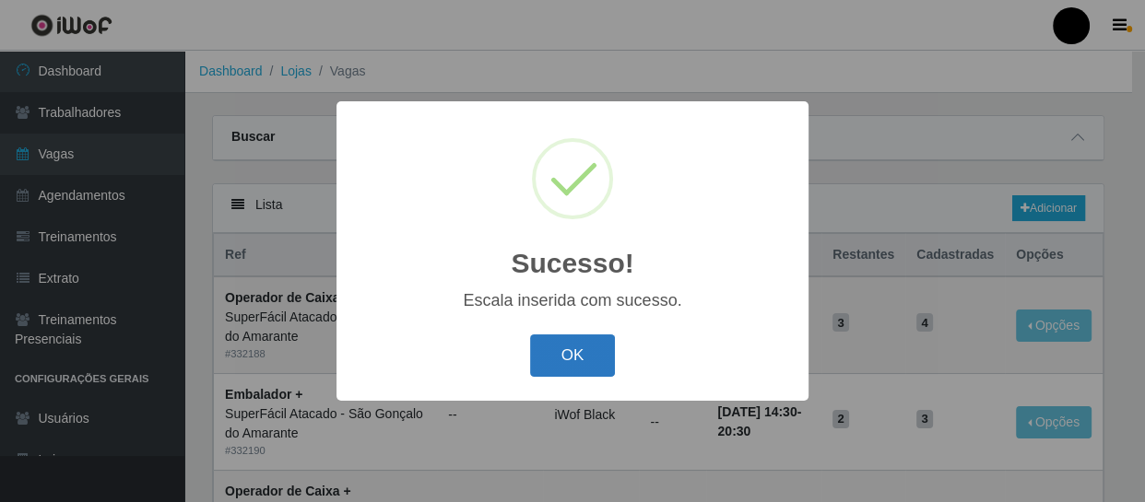
click at [568, 358] on button "OK" at bounding box center [573, 356] width 86 height 43
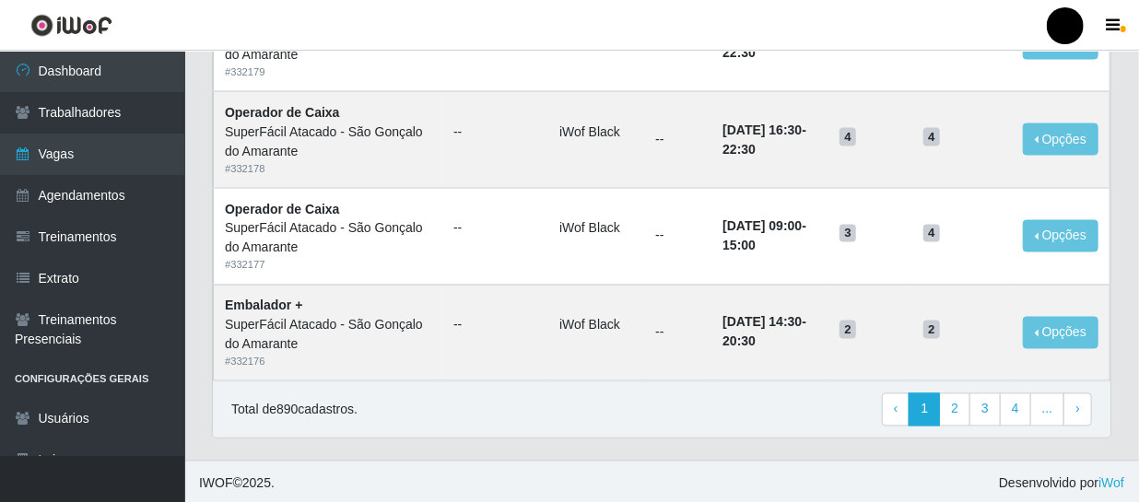
scroll to position [1348, 0]
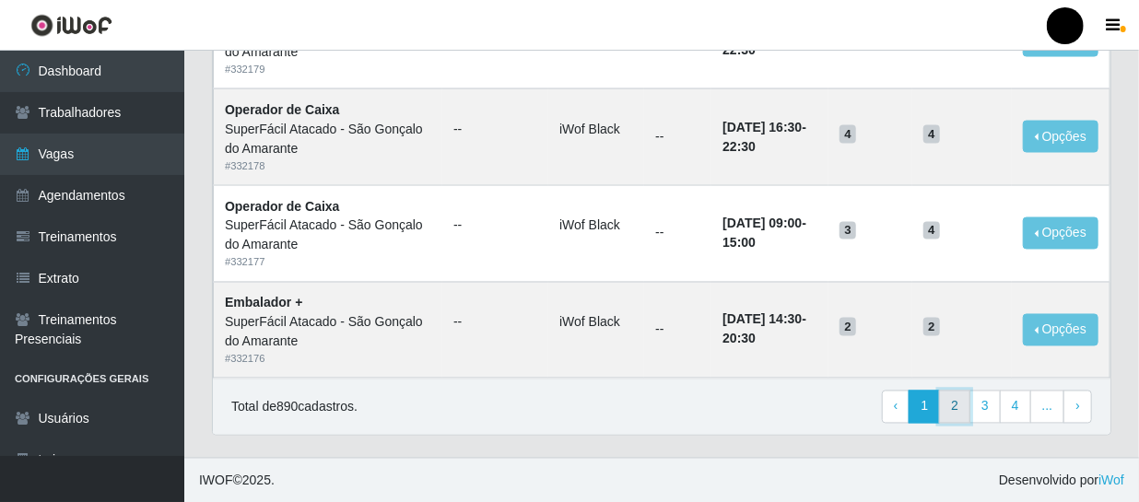
click at [961, 400] on link "2" at bounding box center [954, 407] width 31 height 33
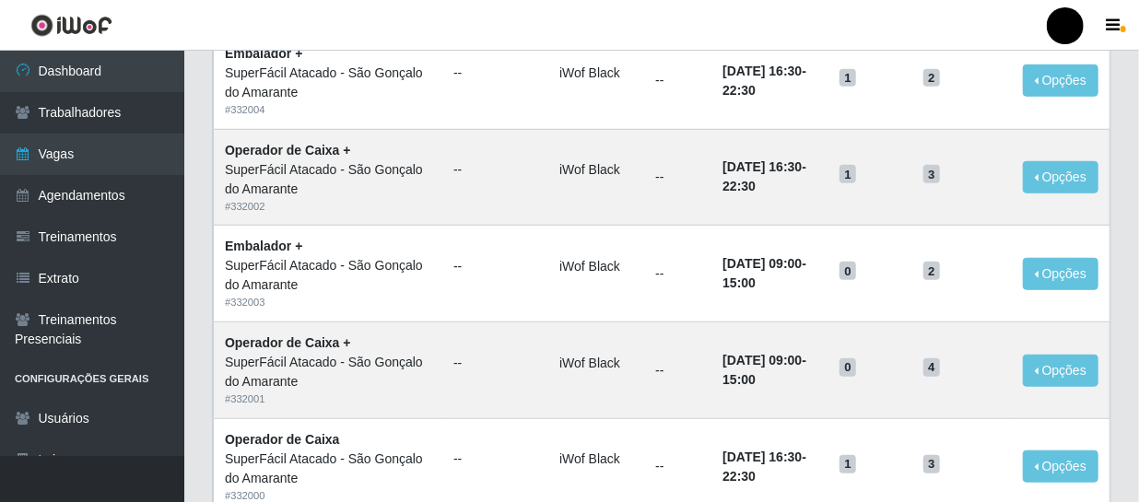
scroll to position [586, 0]
